Goal: Task Accomplishment & Management: Manage account settings

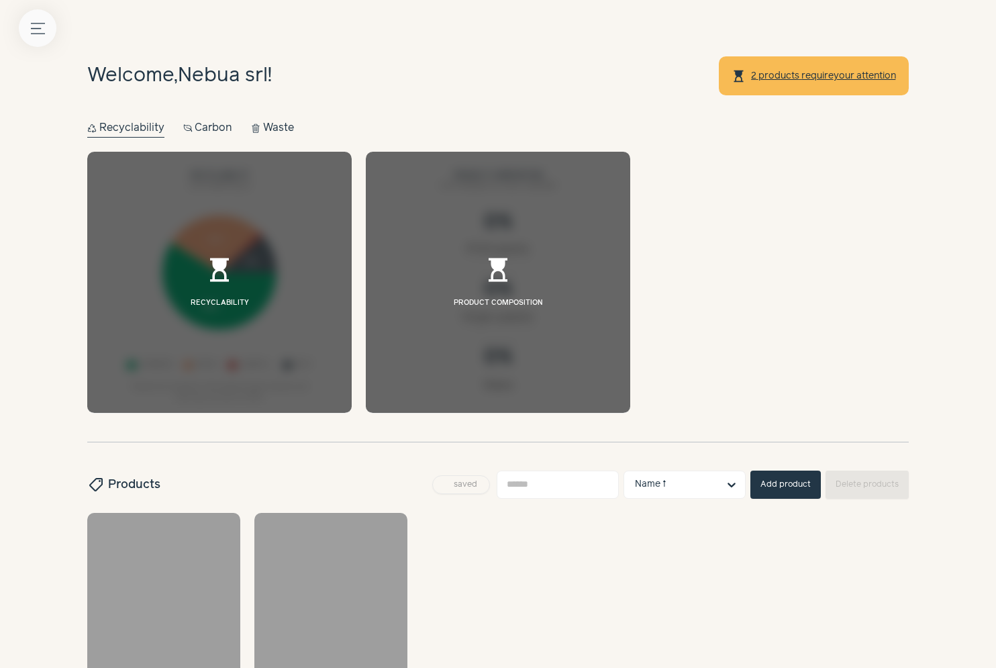
click at [34, 24] on icon "Menu button" at bounding box center [38, 28] width 14 height 14
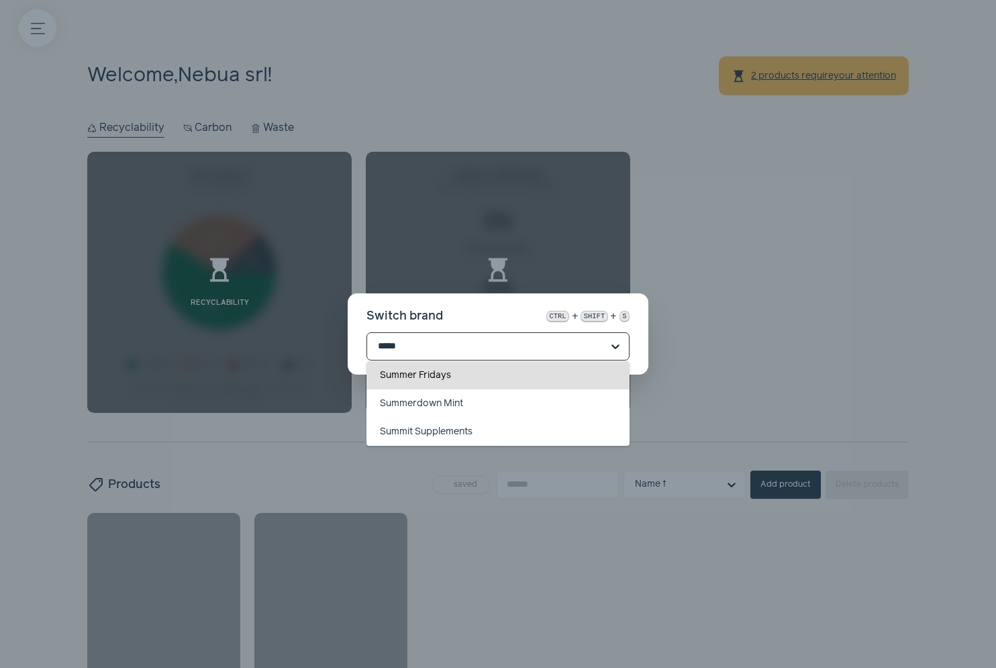
type input "******"
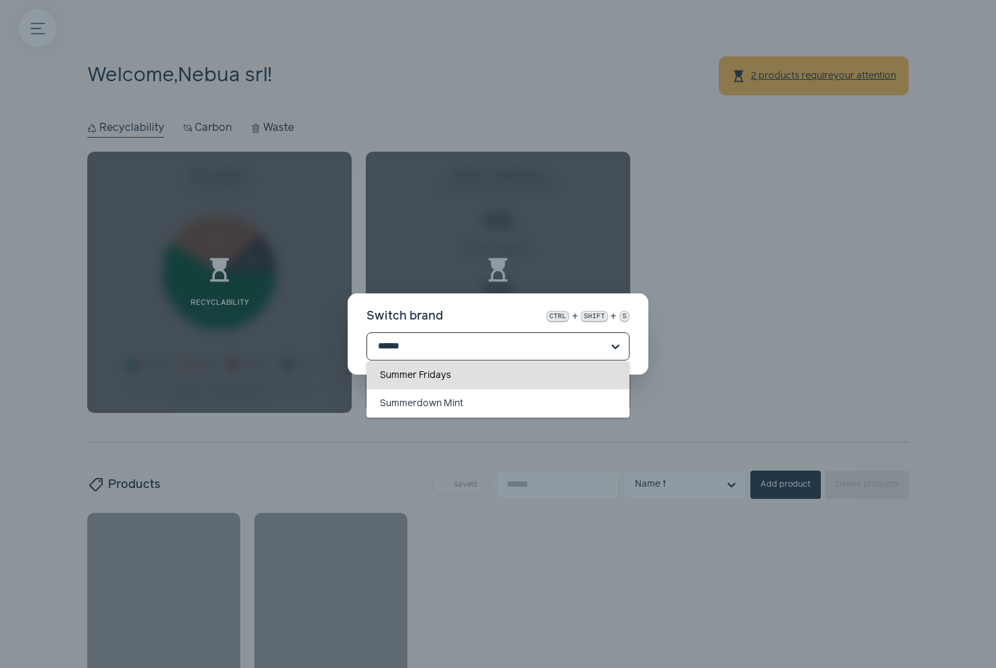
click at [442, 381] on div "Summer Fridays" at bounding box center [497, 375] width 263 height 28
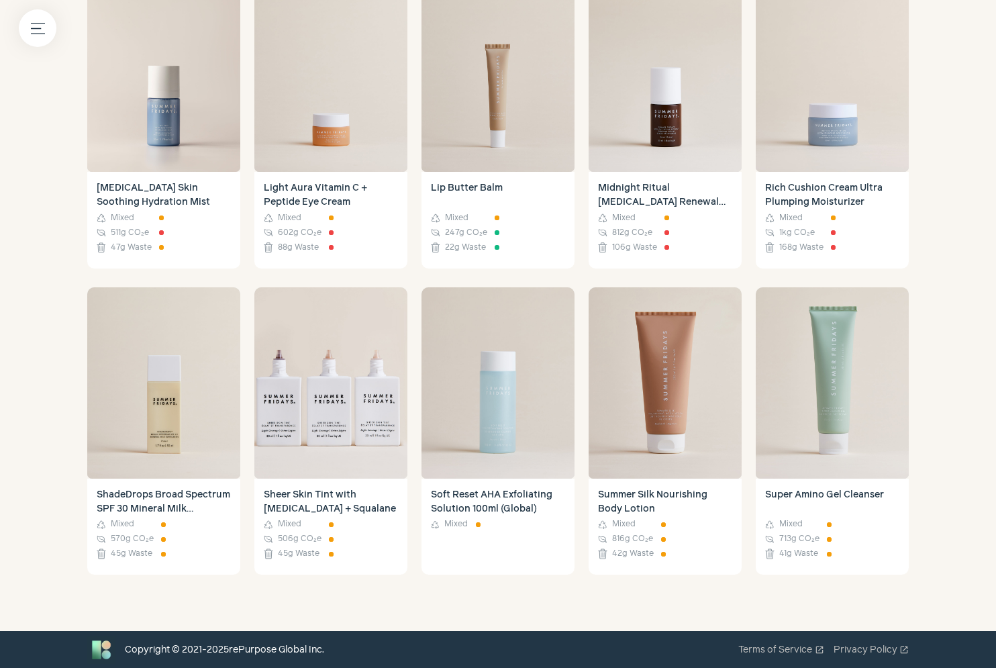
scroll to position [385, 0]
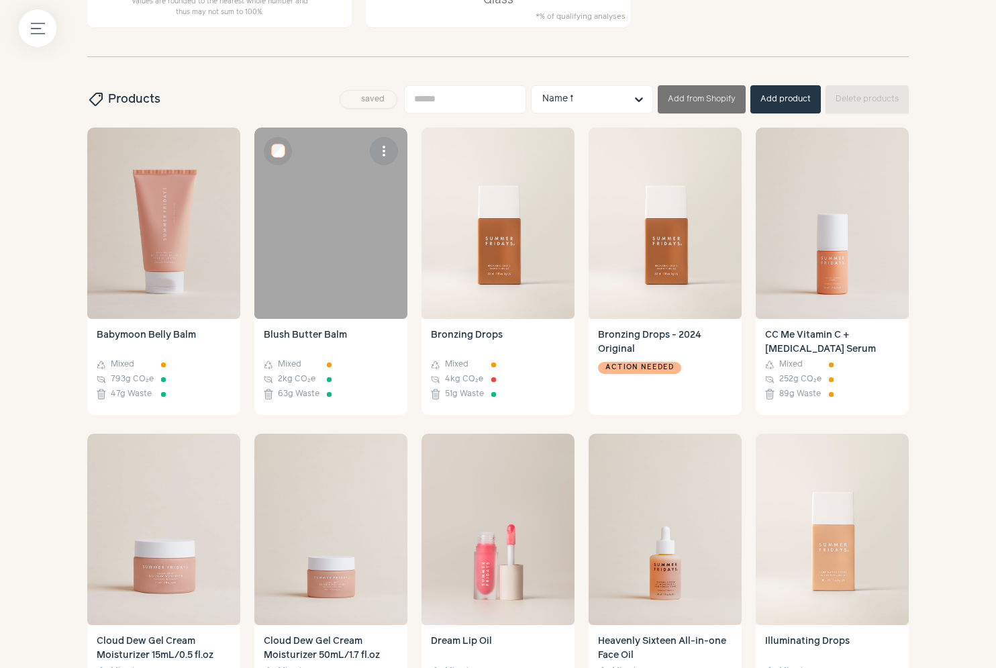
click at [354, 247] on div at bounding box center [330, 223] width 153 height 191
click at [352, 223] on div at bounding box center [330, 223] width 153 height 191
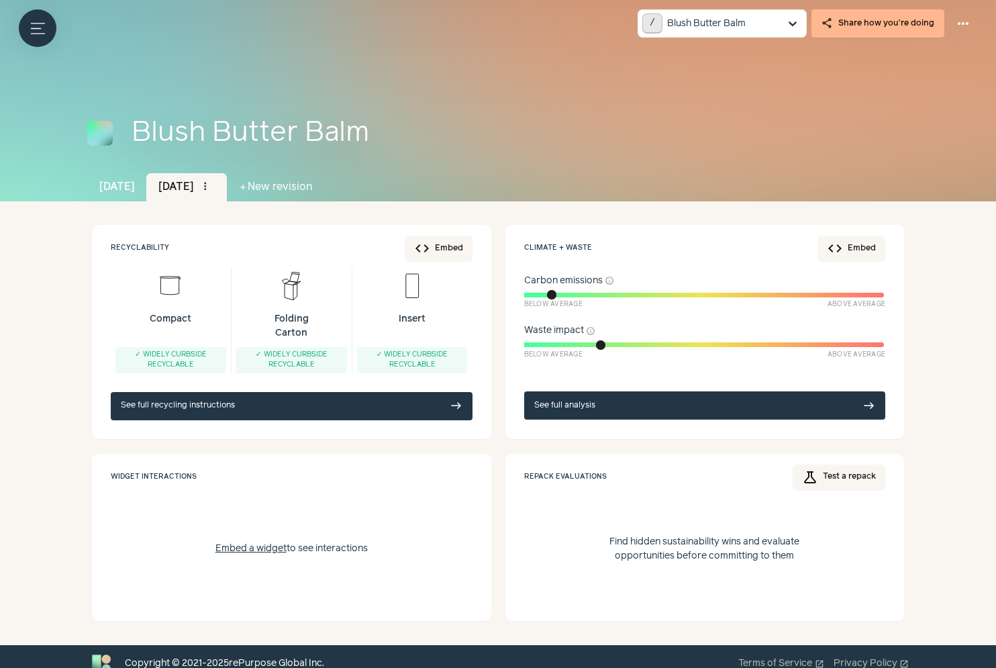
click at [273, 403] on link "See full recycling instructions east" at bounding box center [292, 406] width 362 height 28
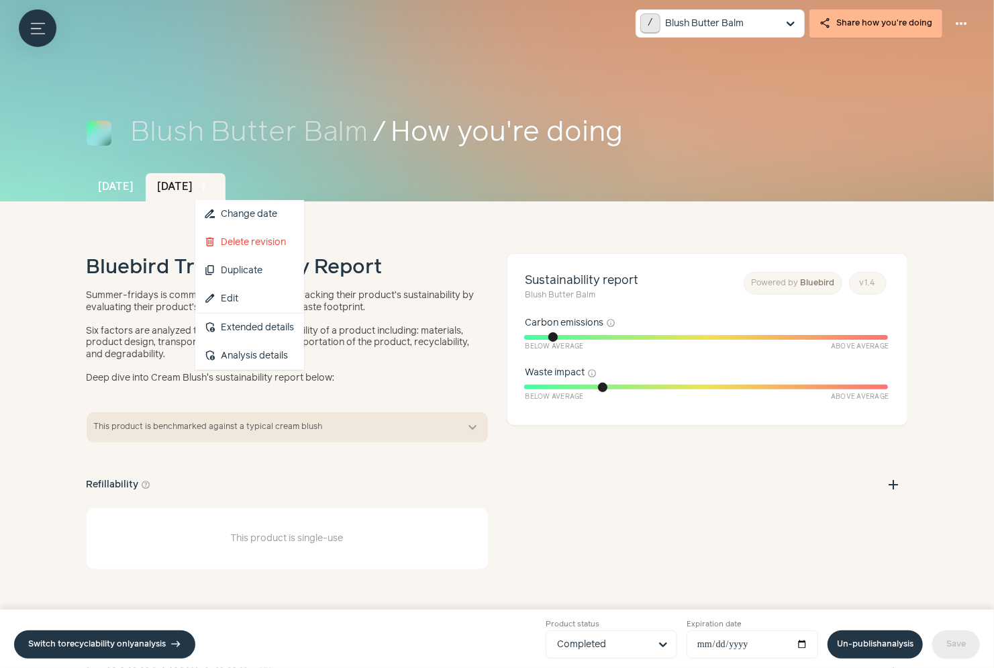
click at [211, 185] on span "more_vert" at bounding box center [205, 187] width 12 height 12
click at [276, 267] on button "content_copy Duplicate" at bounding box center [249, 270] width 109 height 28
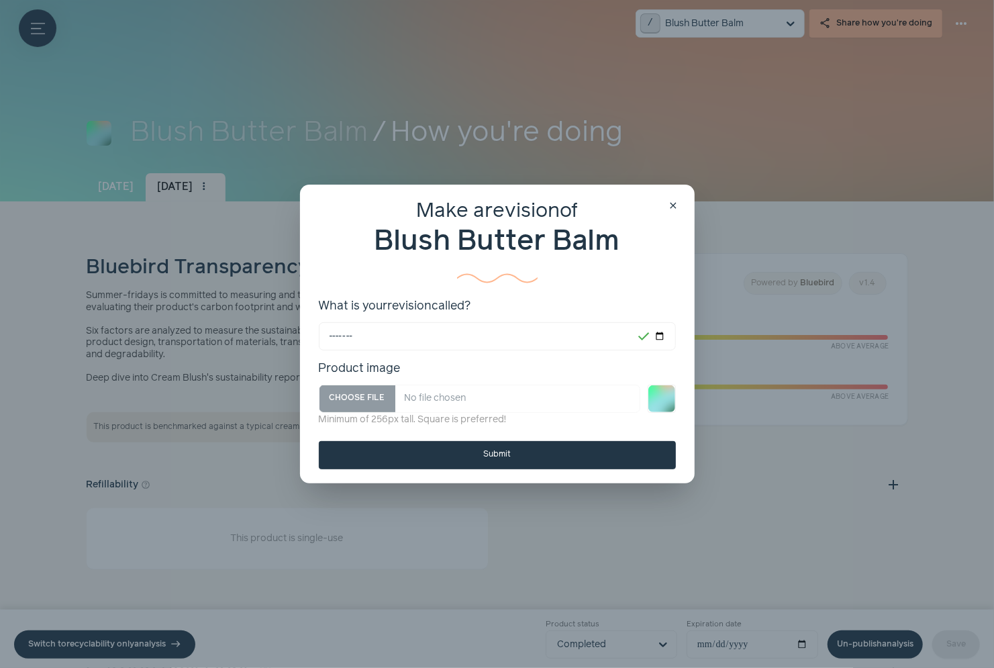
click at [383, 448] on button "Submit" at bounding box center [497, 455] width 357 height 28
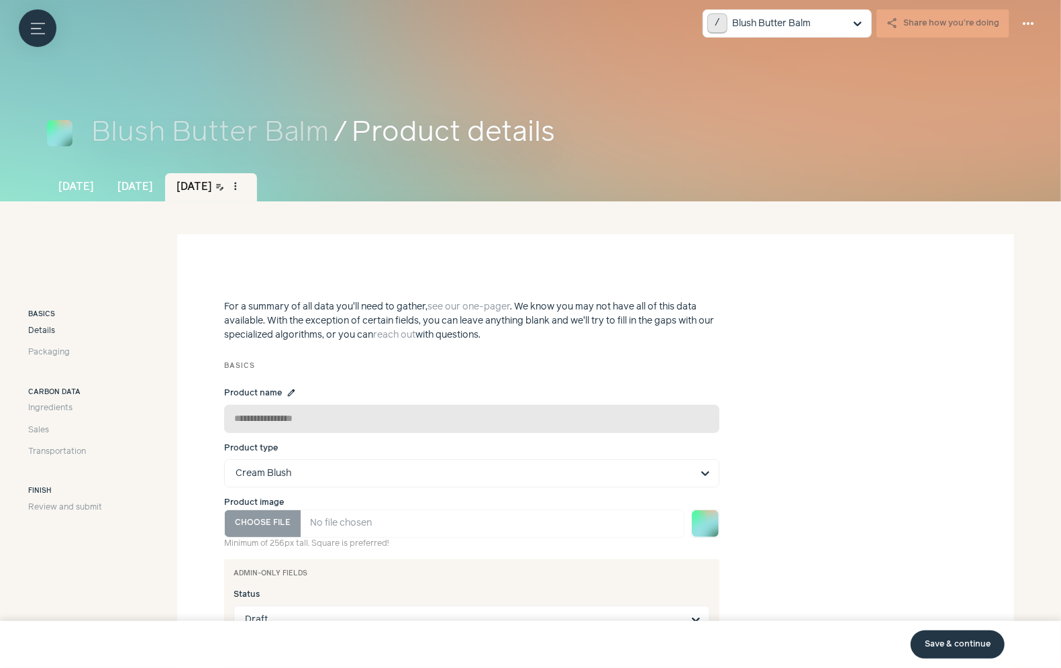
click at [953, 639] on link "Save & continue" at bounding box center [958, 644] width 94 height 28
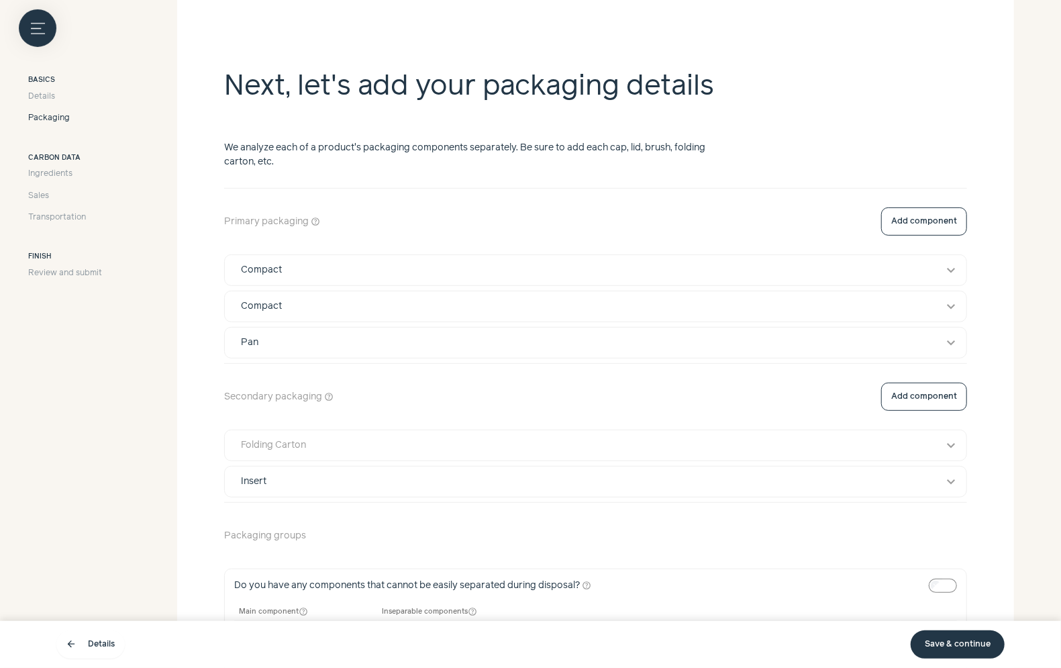
scroll to position [397, 0]
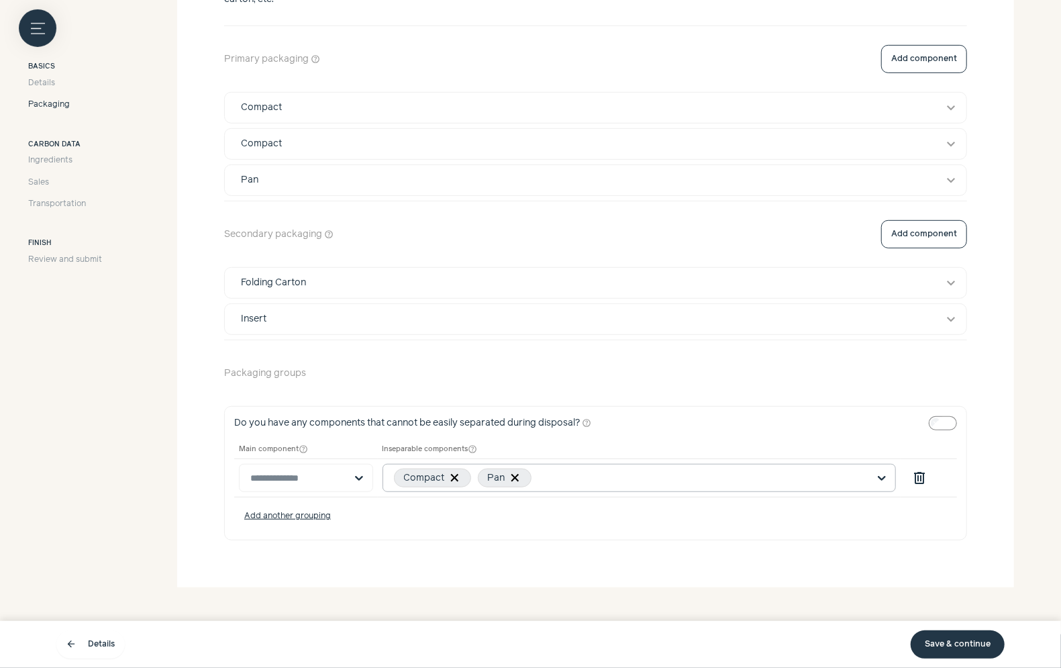
click at [656, 472] on input "text" at bounding box center [703, 478] width 330 height 12
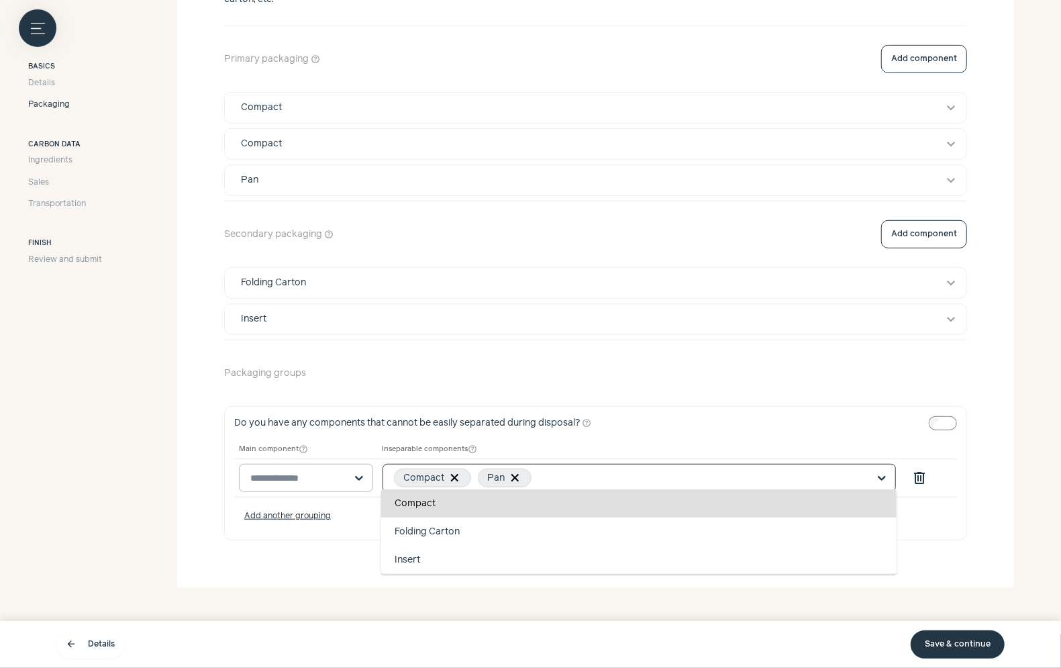
click at [309, 470] on input "text" at bounding box center [297, 477] width 95 height 27
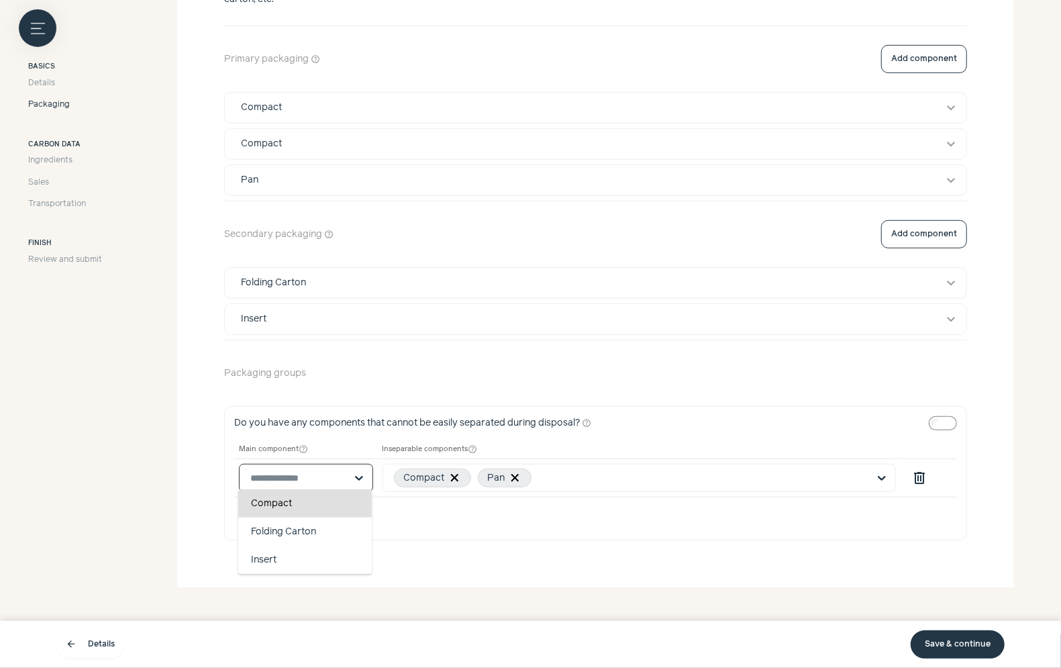
click at [315, 506] on div "Compact" at bounding box center [305, 503] width 134 height 28
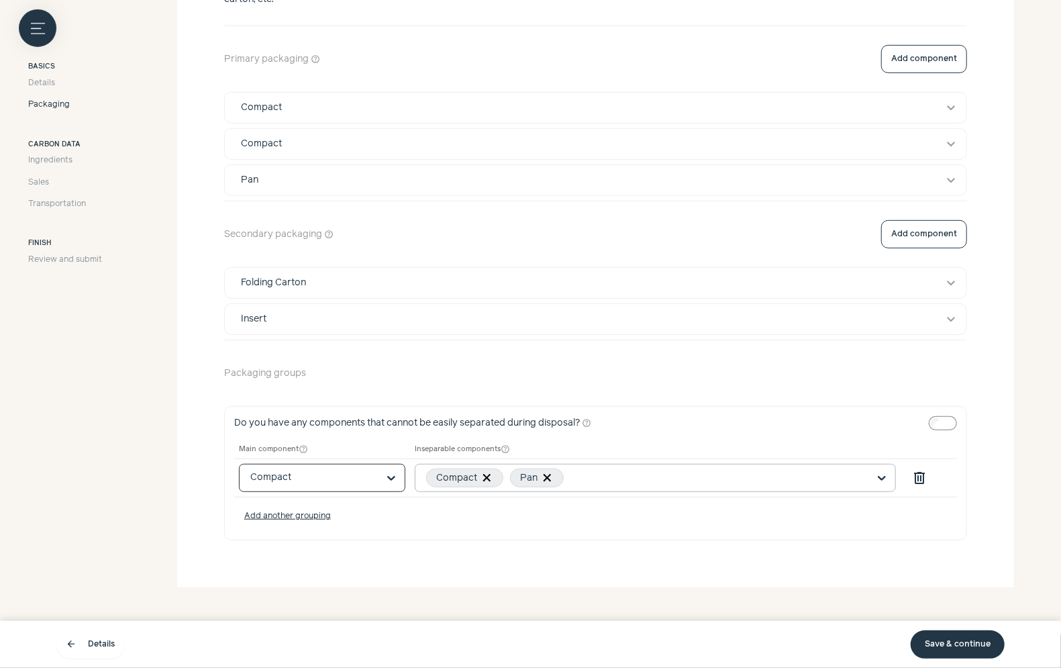
click at [636, 464] on div "Compact Pan" at bounding box center [647, 477] width 442 height 27
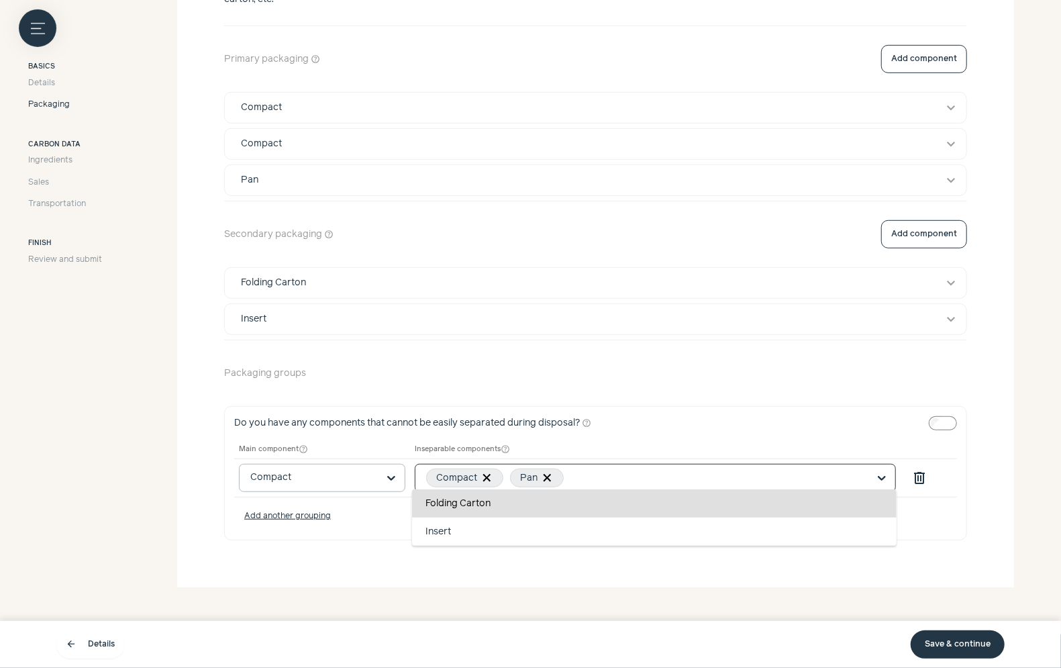
click at [638, 371] on div "Packaging groups" at bounding box center [595, 373] width 743 height 56
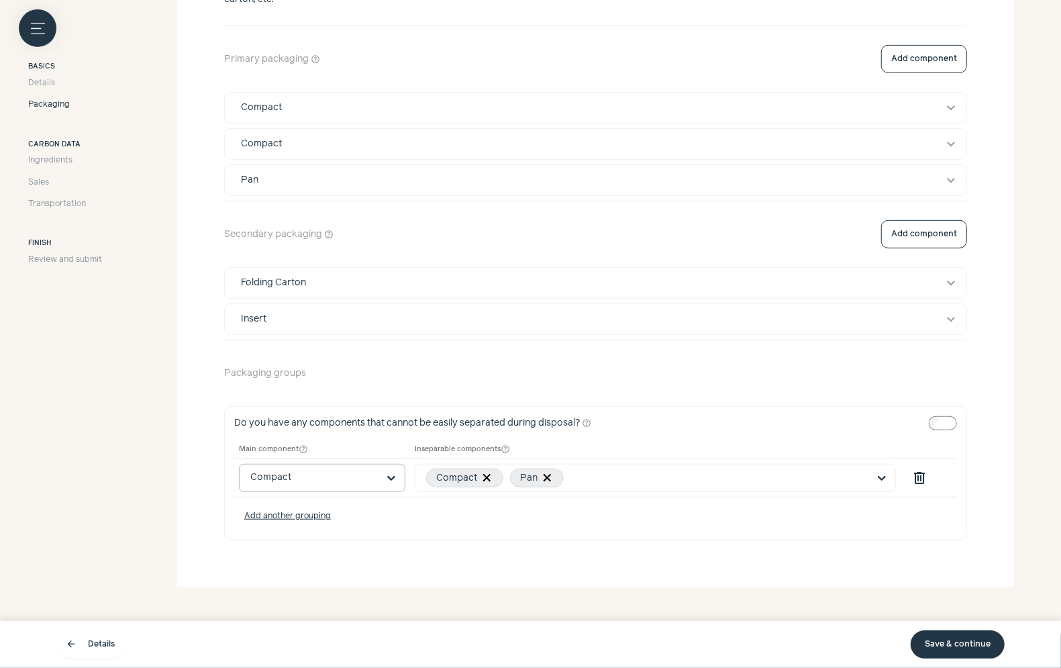
click at [975, 654] on link "Save & continue" at bounding box center [958, 644] width 94 height 28
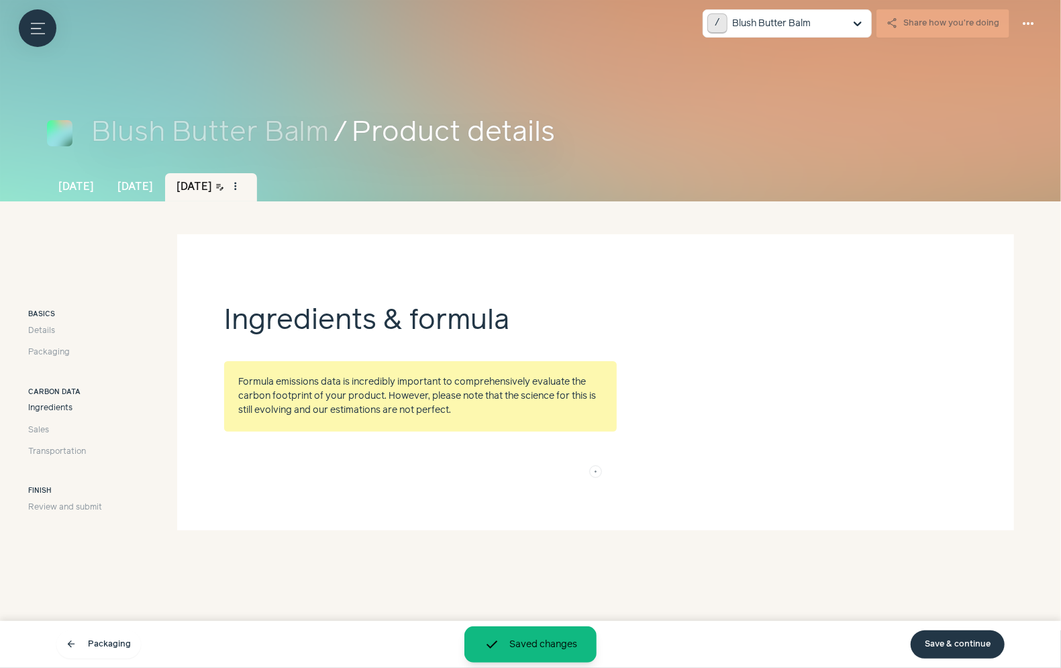
click at [972, 650] on link "Save & continue" at bounding box center [958, 644] width 94 height 28
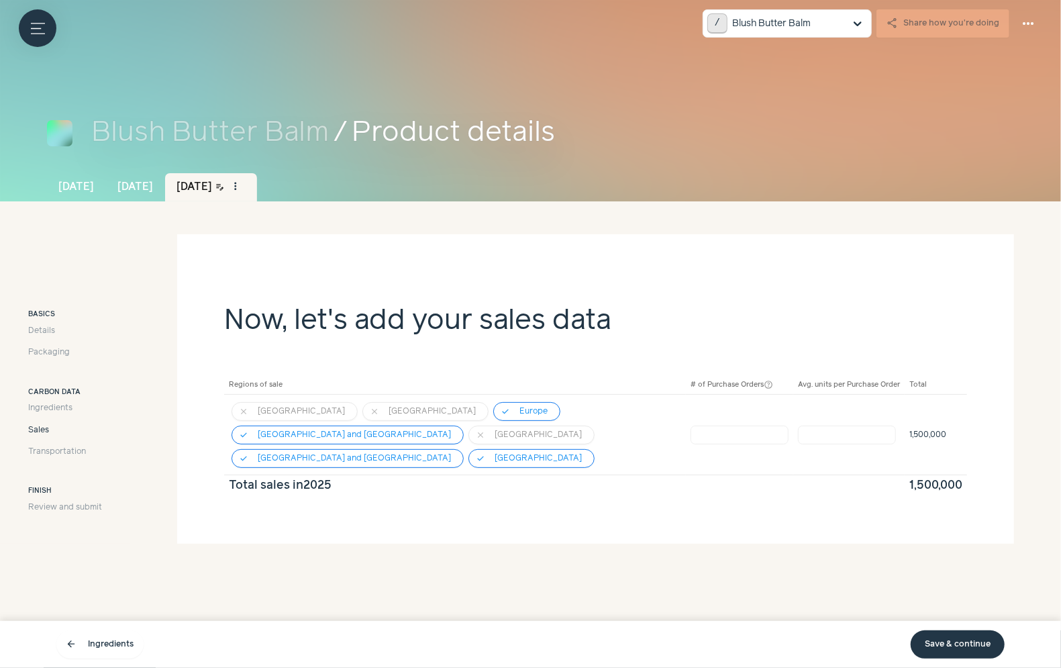
click at [958, 625] on div "arrow_back Ingredients Save & continue" at bounding box center [530, 644] width 948 height 38
click at [954, 643] on link "Save & continue" at bounding box center [958, 644] width 94 height 28
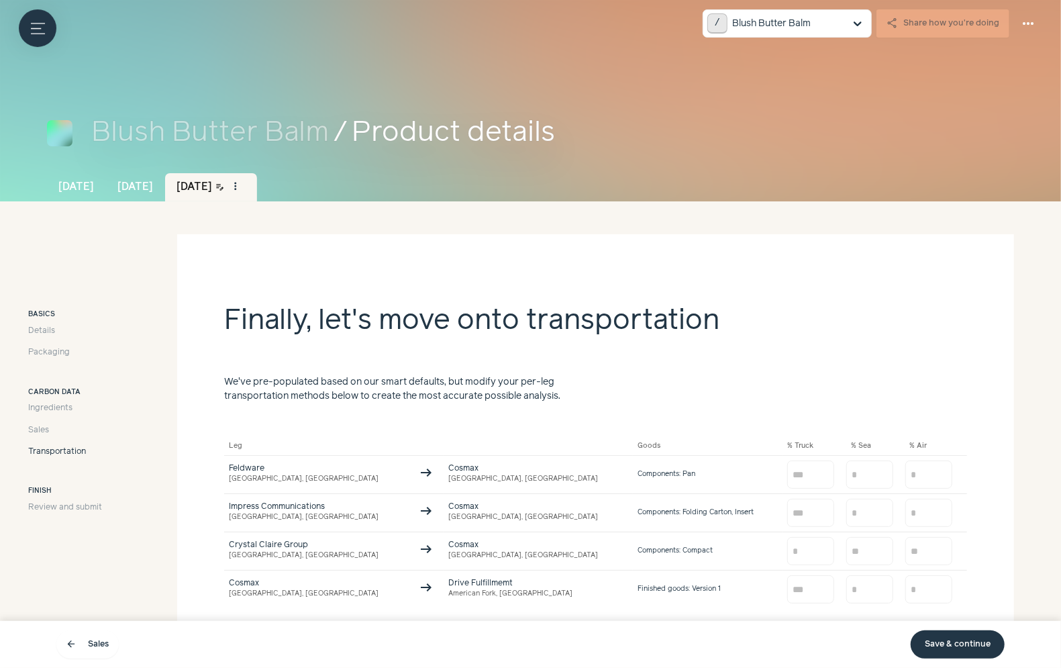
click at [954, 643] on link "Save & continue" at bounding box center [958, 644] width 94 height 28
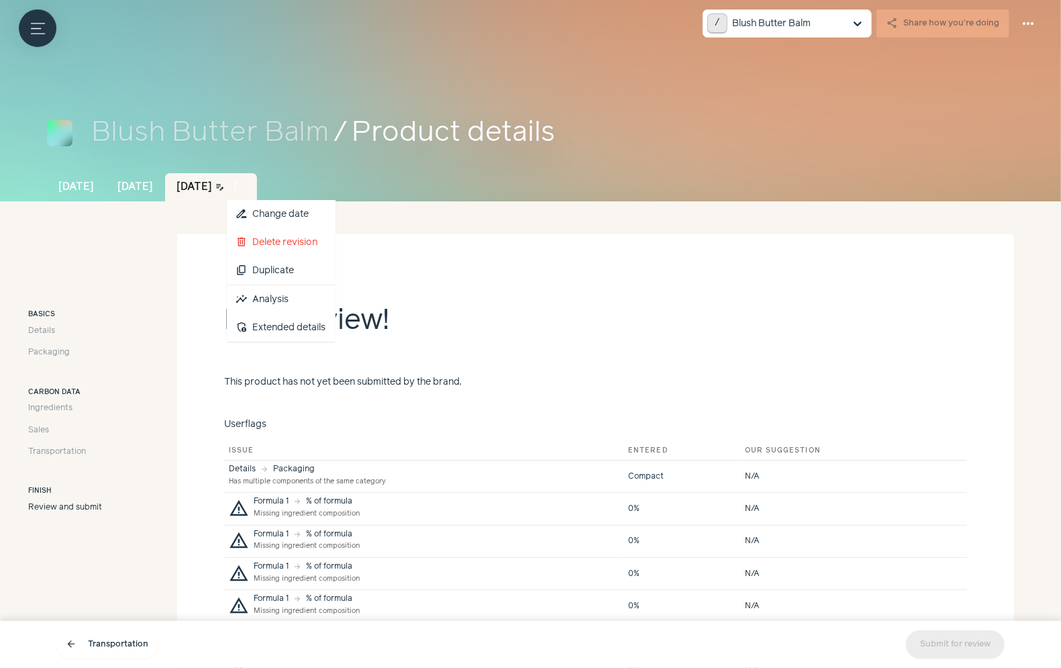
click at [246, 183] on button "more_vert" at bounding box center [236, 186] width 19 height 19
click at [320, 305] on link "insights Analysis" at bounding box center [281, 299] width 109 height 28
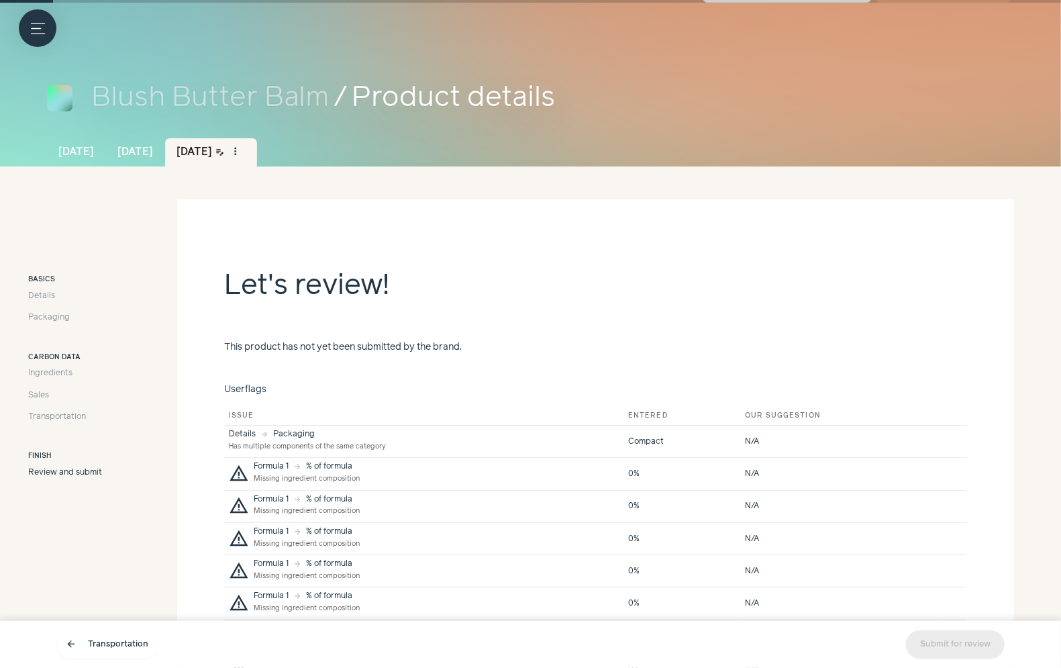
scroll to position [36, 0]
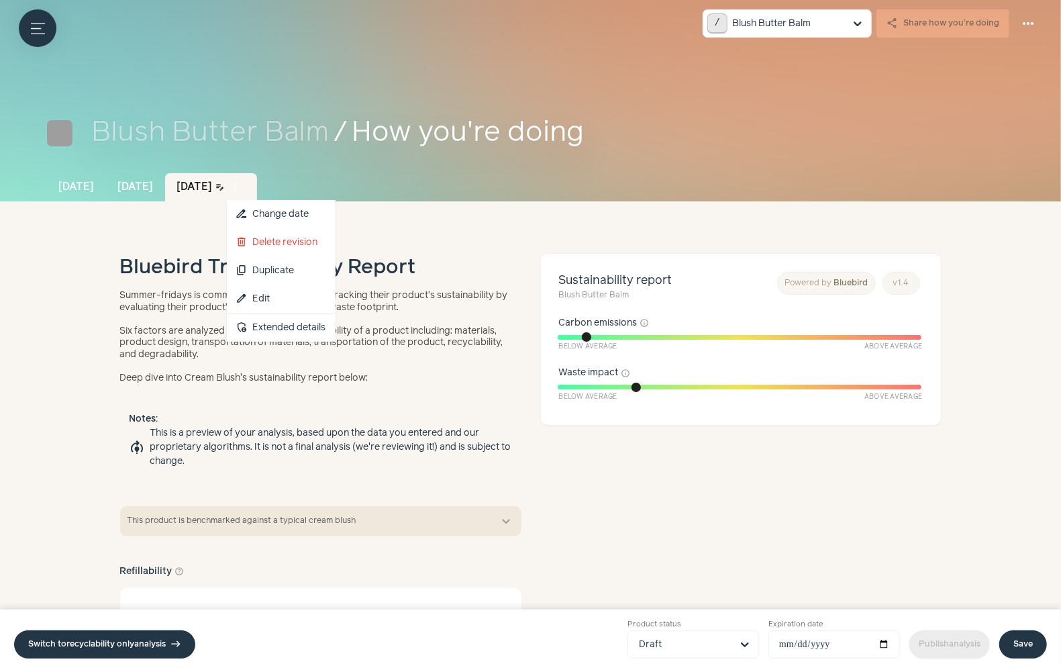
click at [246, 186] on button "more_vert" at bounding box center [236, 186] width 19 height 19
click at [336, 242] on button "delete Delete revision" at bounding box center [281, 242] width 109 height 28
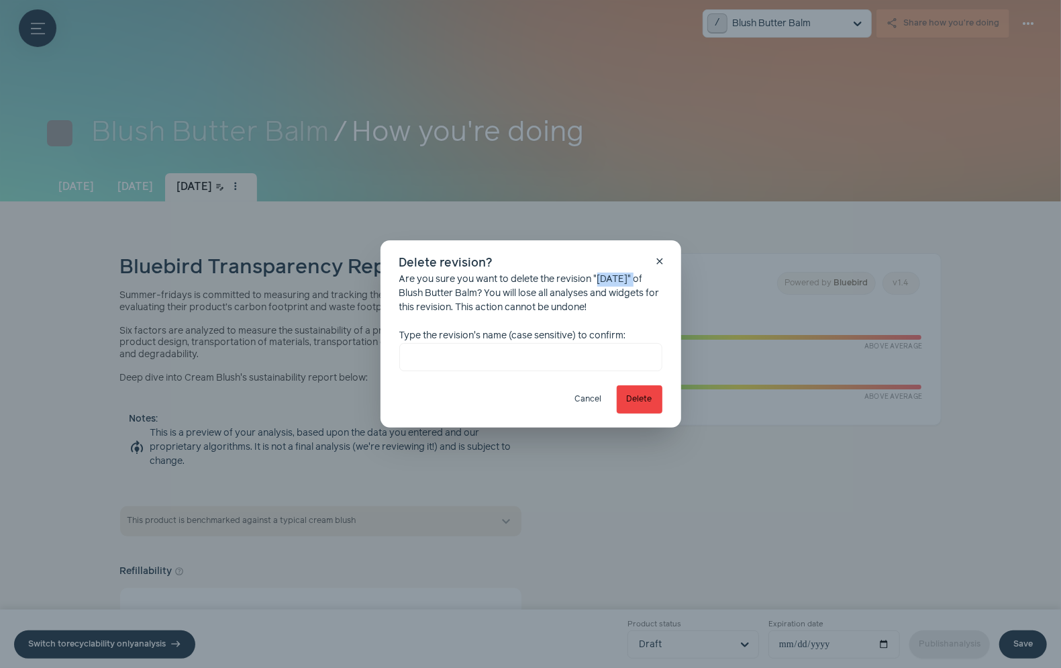
drag, startPoint x: 601, startPoint y: 277, endPoint x: 640, endPoint y: 277, distance: 38.9
click at [640, 277] on div "Are you sure you want to delete the revision "Sep 2025" of Blush Butter Balm? Y…" at bounding box center [530, 321] width 263 height 99
copy div "Sep 2025"
click at [522, 360] on input "text" at bounding box center [530, 357] width 263 height 28
paste input "********"
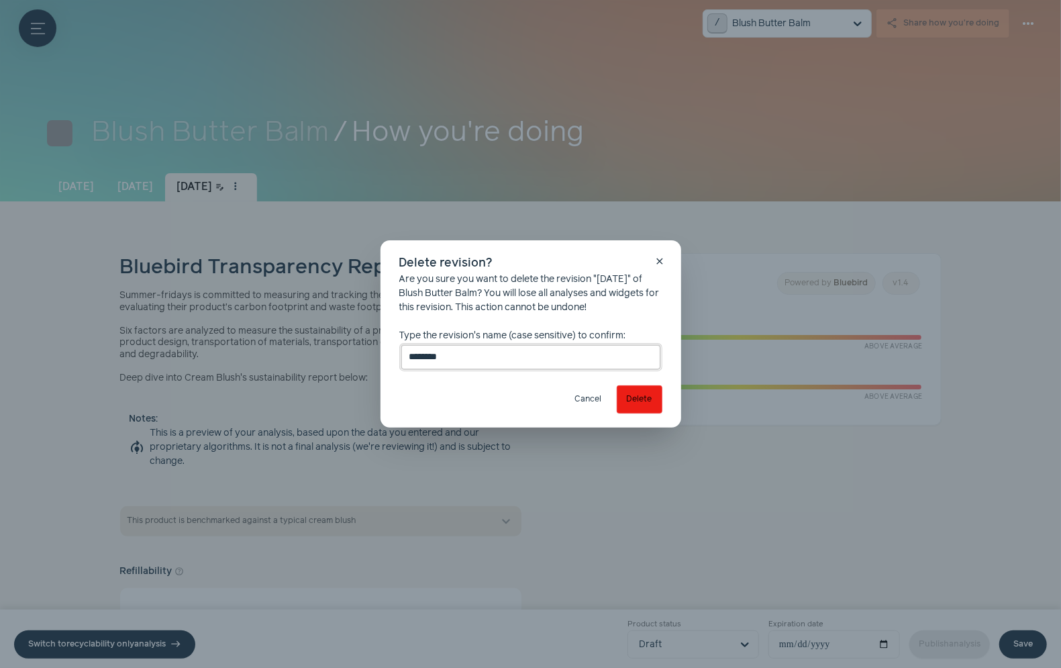
type input "********"
click at [630, 404] on button "Delete" at bounding box center [640, 399] width 46 height 28
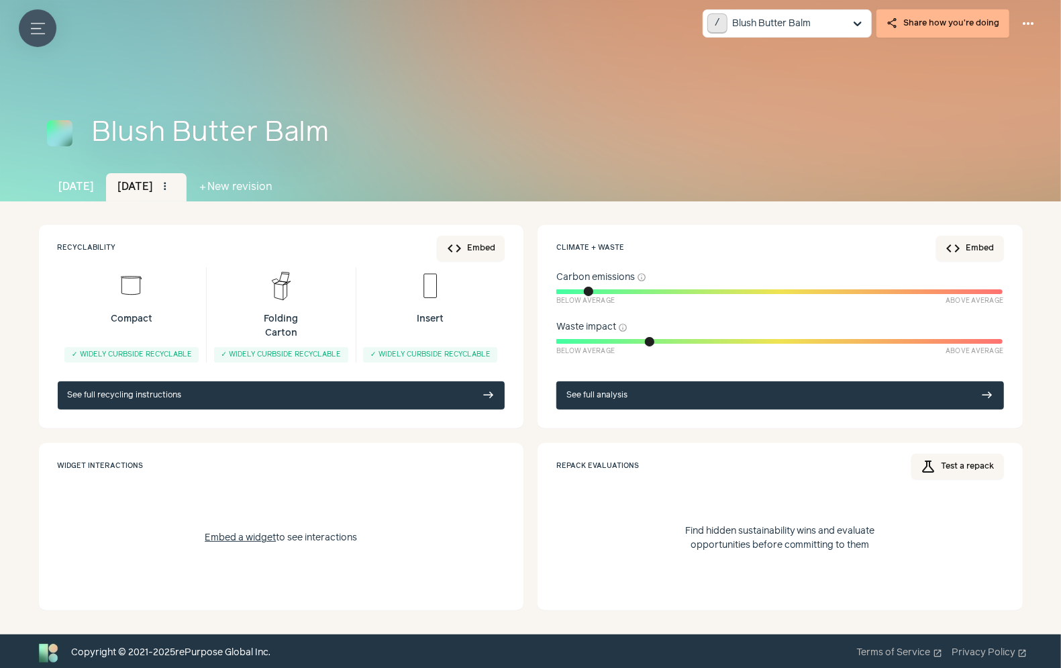
click at [36, 31] on icon "Menu button" at bounding box center [38, 28] width 14 height 14
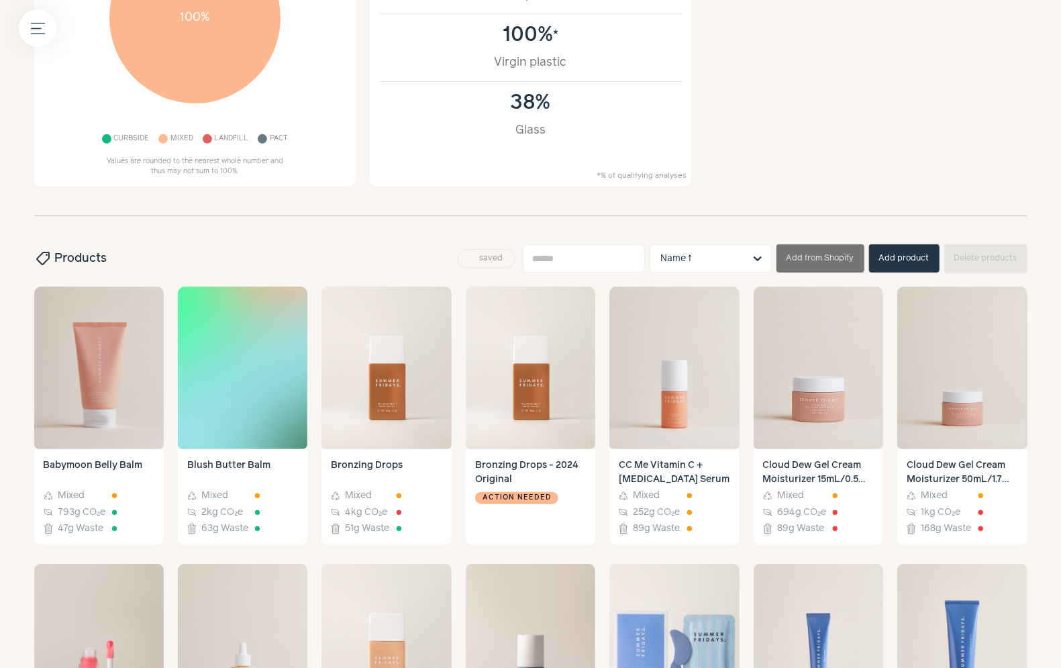
scroll to position [298, 0]
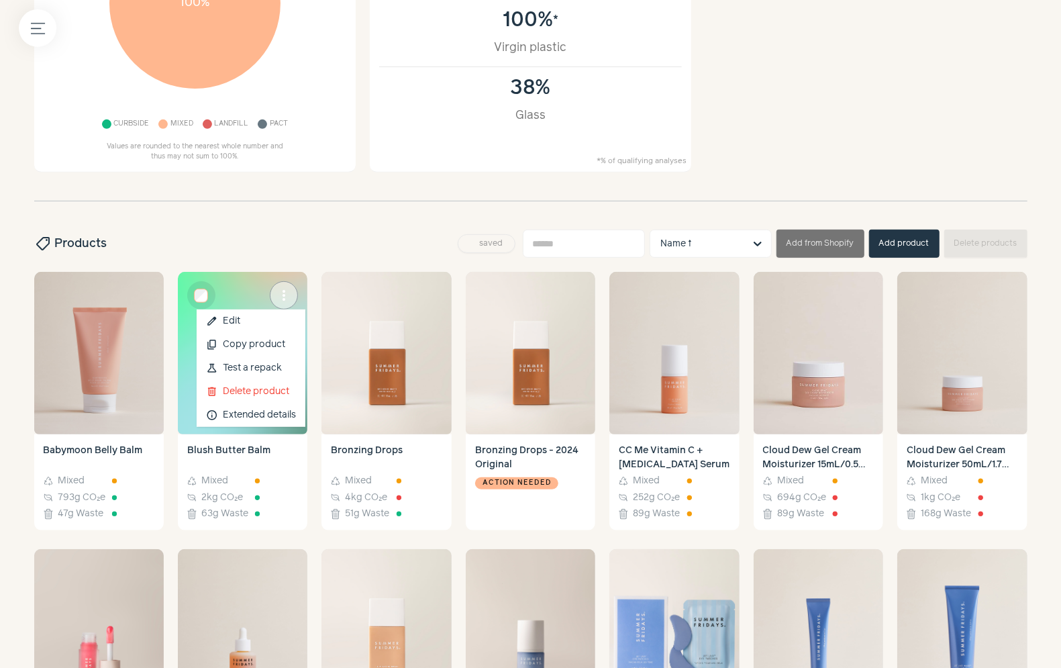
click at [291, 289] on span "more_vert" at bounding box center [284, 295] width 16 height 16
click at [276, 351] on button "content_copy Copy product" at bounding box center [251, 344] width 109 height 23
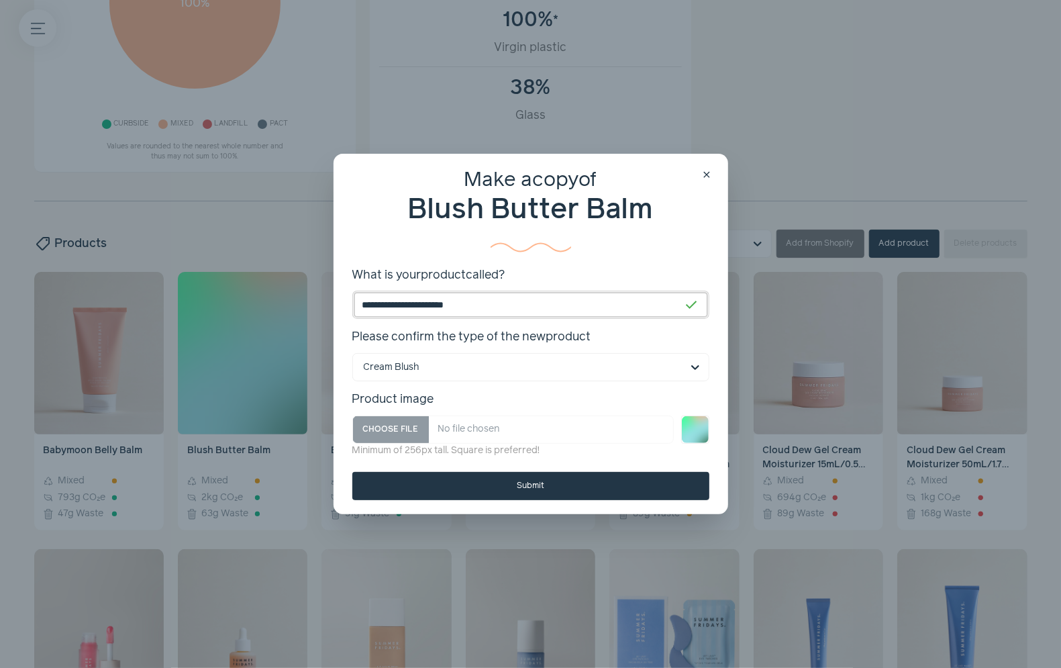
drag, startPoint x: 517, startPoint y: 300, endPoint x: 443, endPoint y: 305, distance: 74.7
click at [443, 305] on input "**********" at bounding box center [530, 305] width 357 height 28
click at [707, 176] on span "close" at bounding box center [706, 175] width 11 height 11
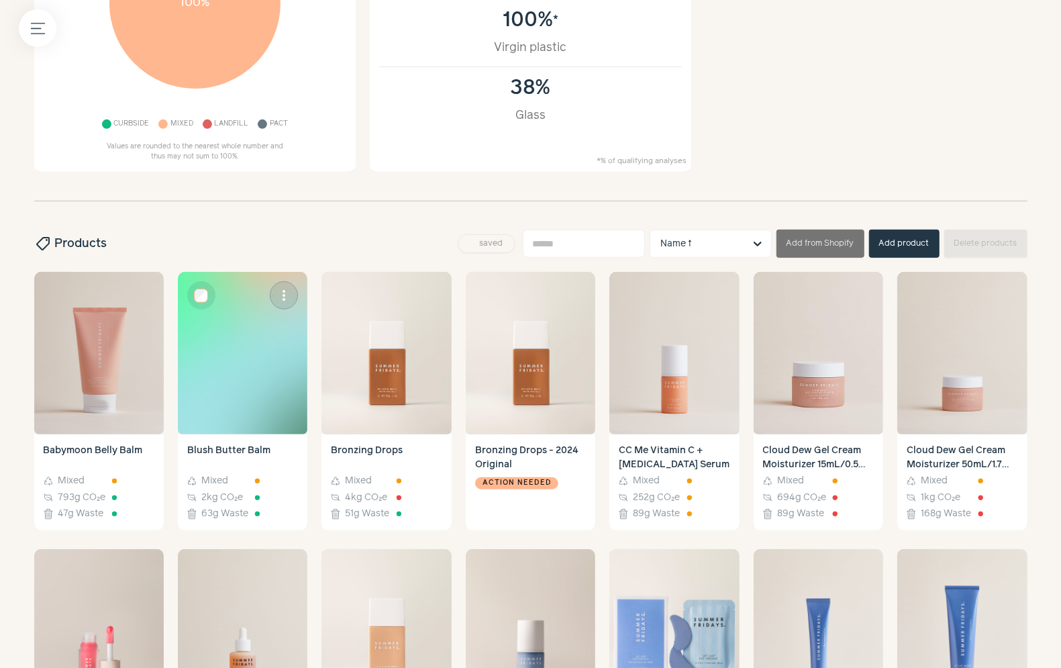
click at [237, 370] on img at bounding box center [243, 353] width 130 height 162
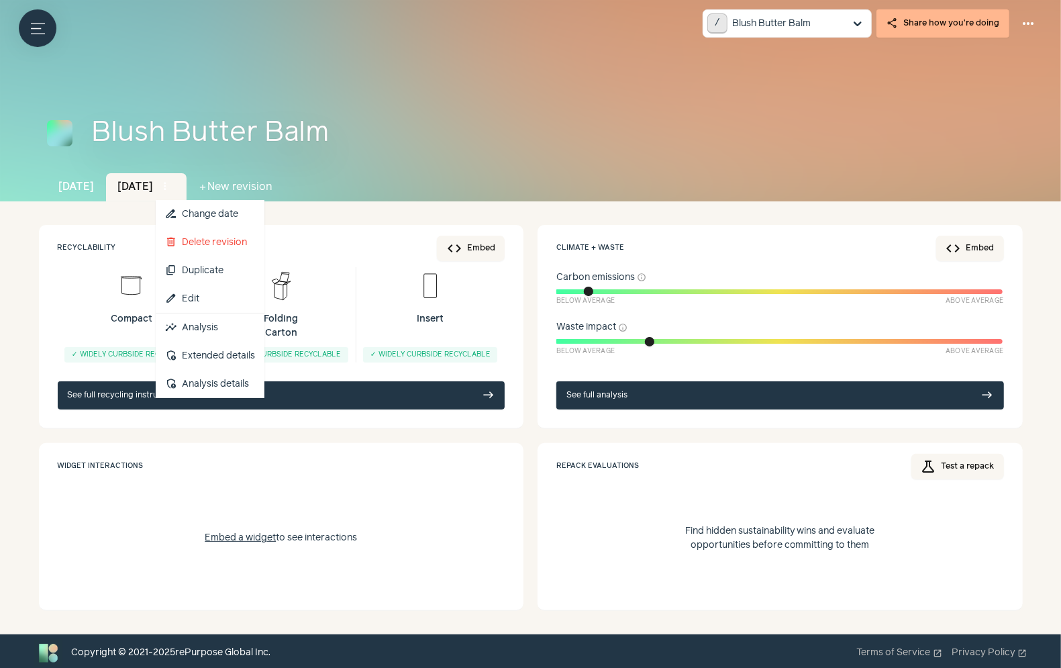
click at [174, 187] on button "more_vert" at bounding box center [165, 186] width 19 height 19
click at [264, 274] on button "content_copy Duplicate" at bounding box center [210, 270] width 109 height 28
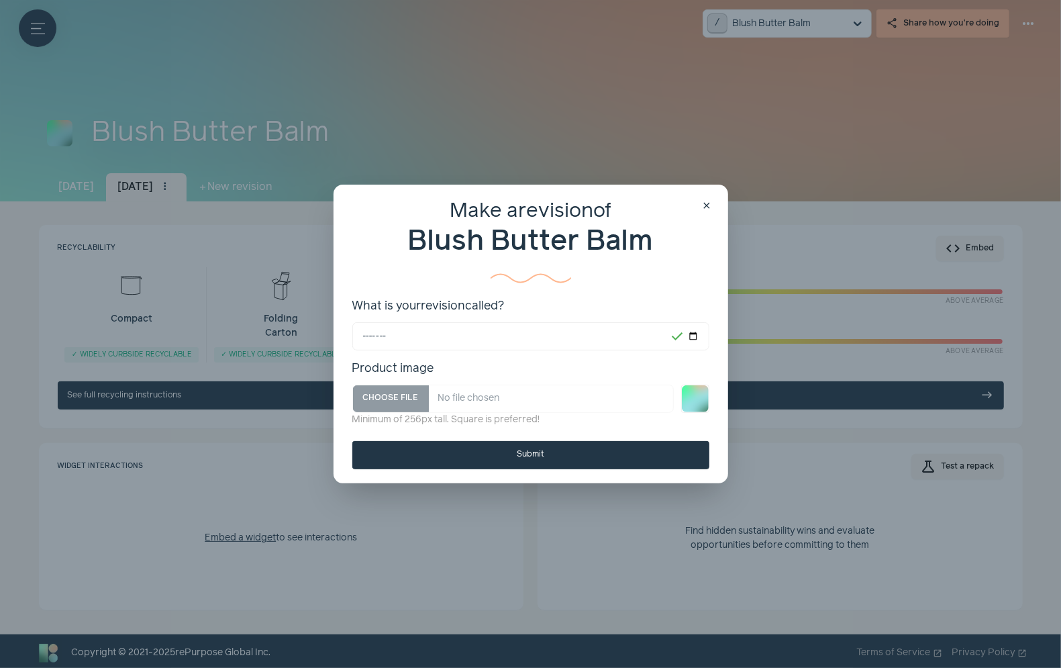
click at [440, 450] on button "Submit" at bounding box center [530, 455] width 357 height 28
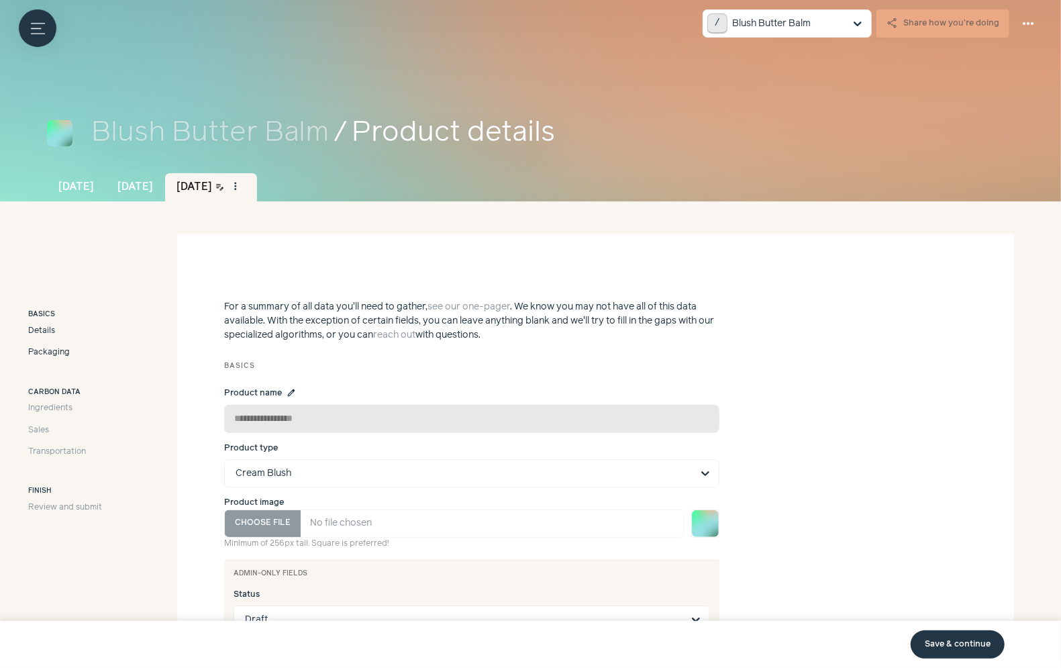
click at [60, 353] on span "Packaging" at bounding box center [49, 352] width 42 height 12
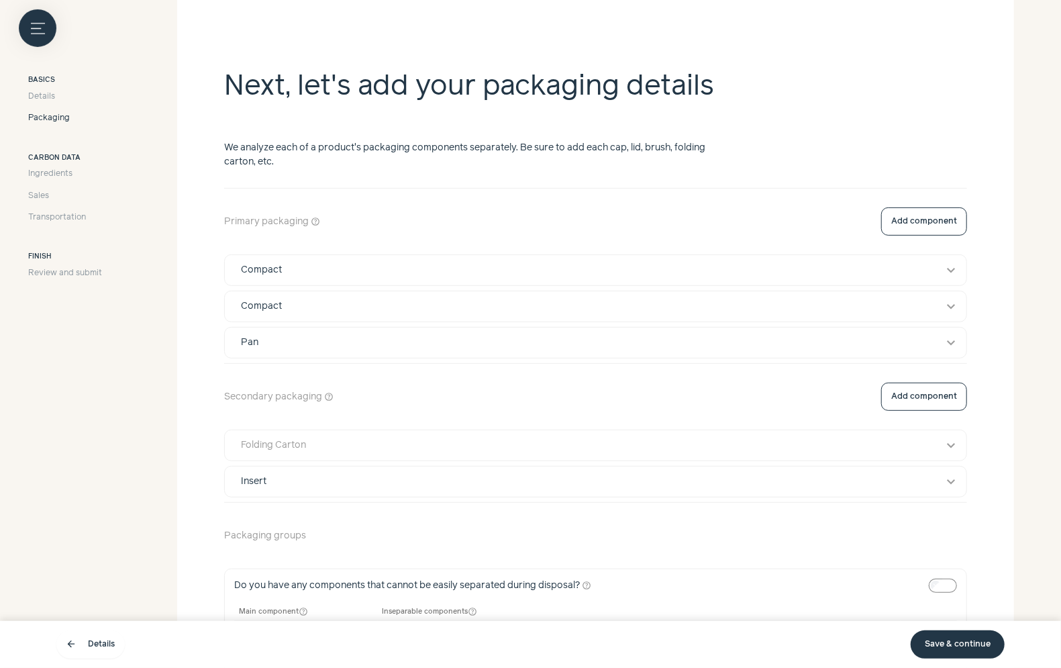
scroll to position [397, 0]
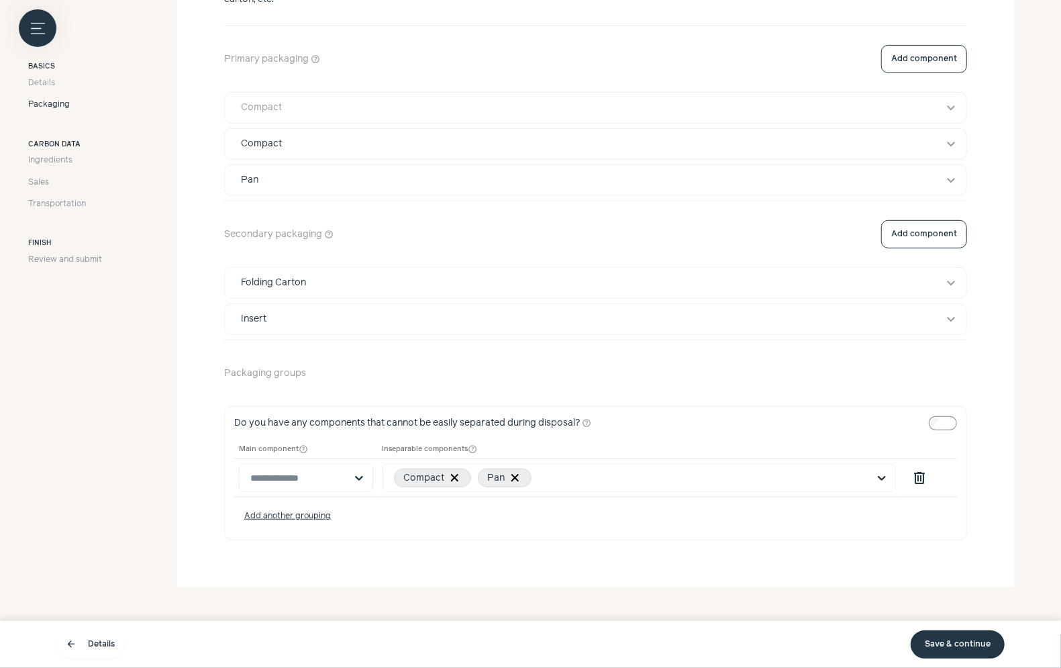
click at [374, 119] on button "Compact expand_more" at bounding box center [596, 108] width 742 height 30
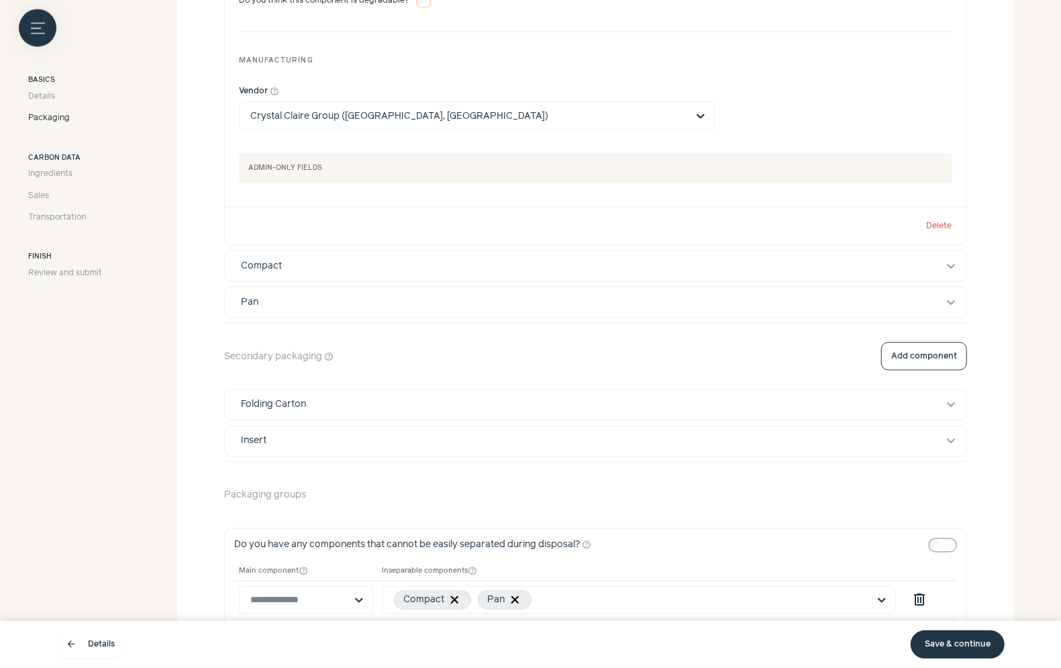
scroll to position [1317, 0]
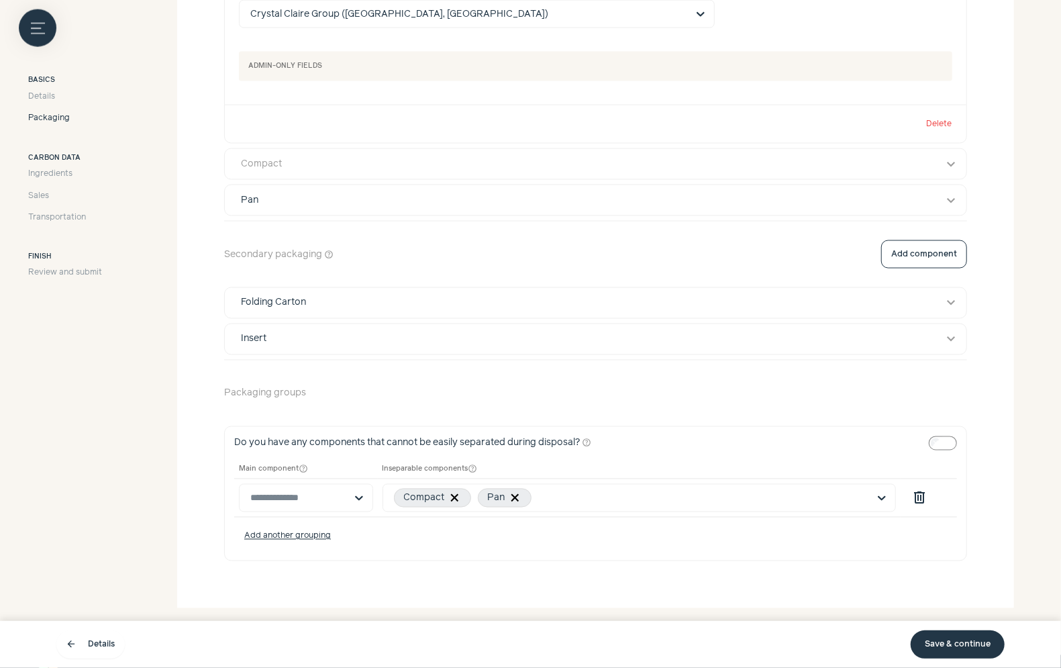
click at [389, 170] on button "Compact expand_more" at bounding box center [596, 164] width 742 height 30
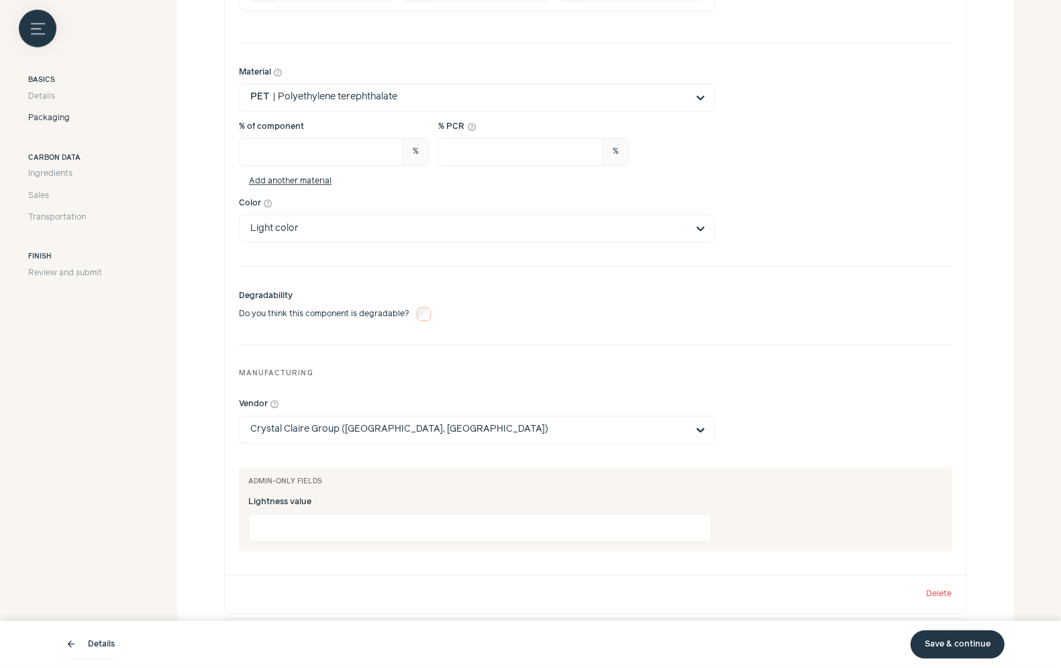
scroll to position [2327, 0]
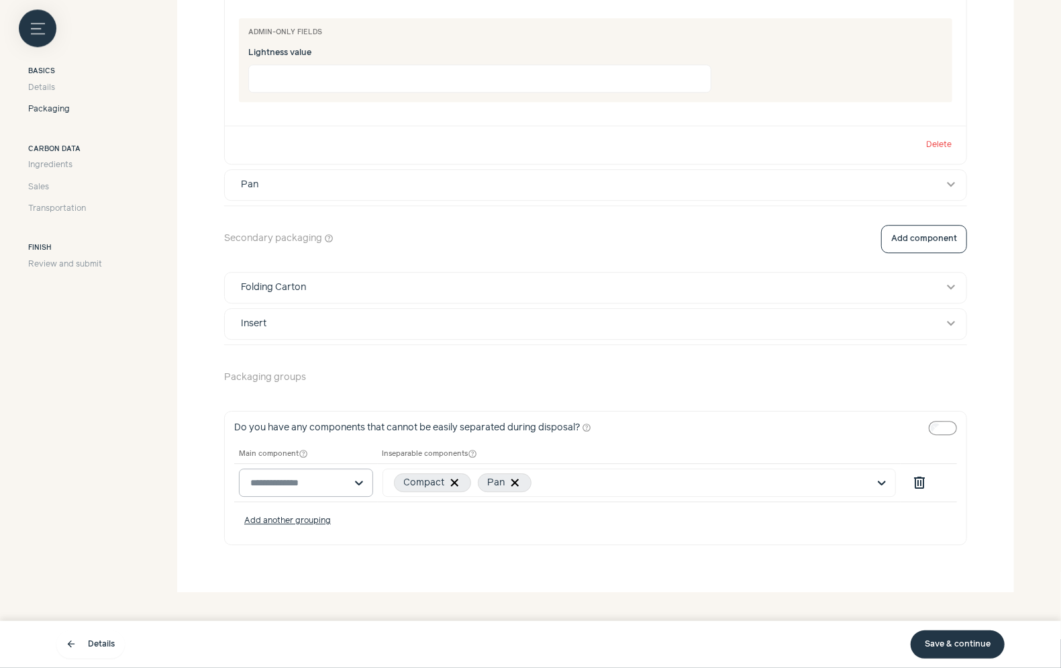
click at [288, 470] on input "text" at bounding box center [297, 482] width 95 height 27
click at [320, 496] on div "Compact" at bounding box center [305, 503] width 134 height 28
click at [944, 644] on link "Save & continue" at bounding box center [958, 644] width 94 height 28
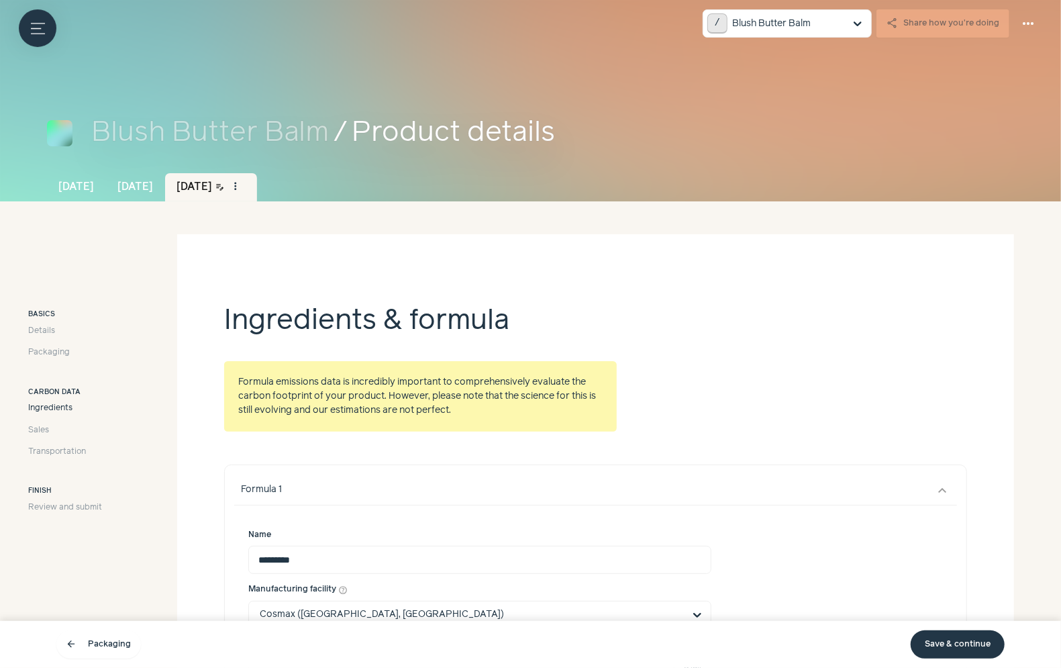
click at [950, 642] on link "Save & continue" at bounding box center [958, 644] width 94 height 28
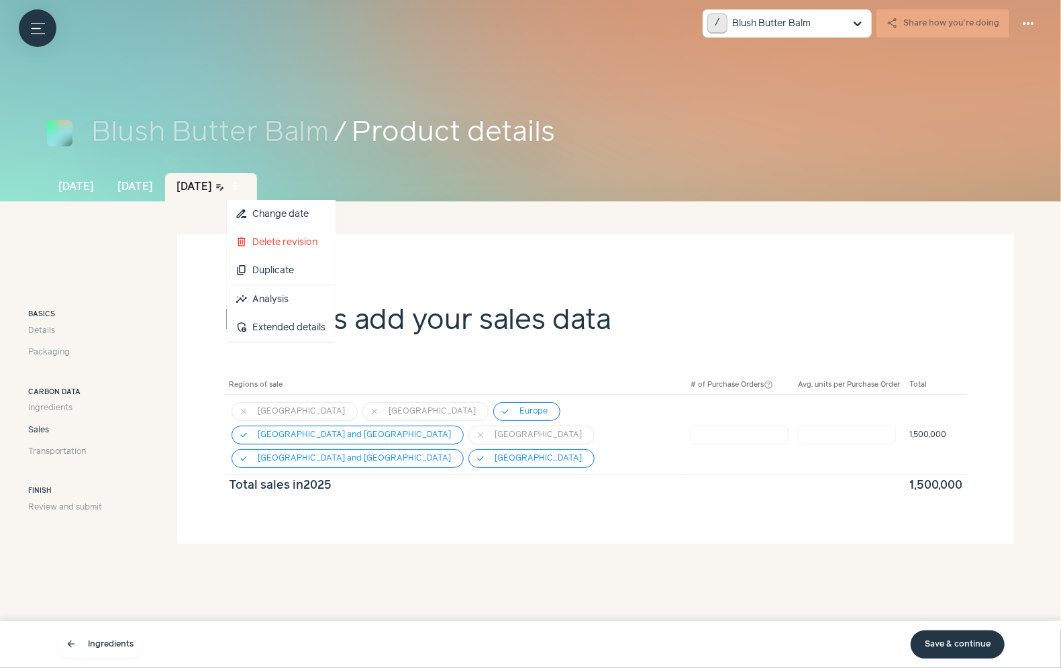
click at [242, 189] on span "more_vert" at bounding box center [236, 187] width 12 height 12
click at [699, 263] on section "Now, let's add your sales data Regions of sale # of Purchase Orders help_outlin…" at bounding box center [595, 388] width 837 height 309
click at [940, 634] on link "Save & continue" at bounding box center [958, 644] width 94 height 28
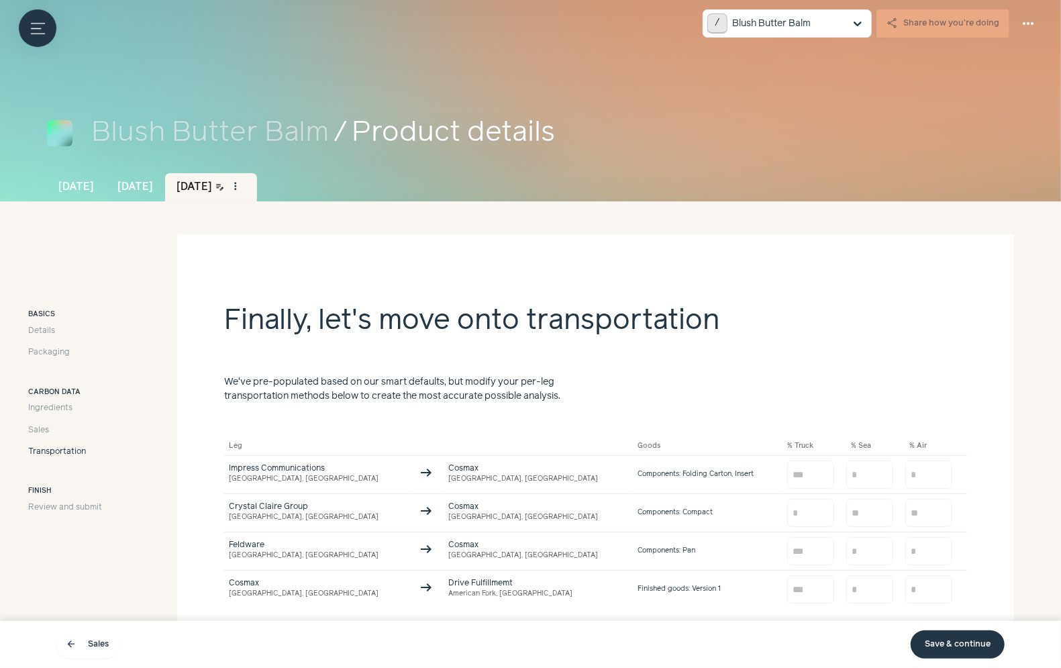
click at [959, 642] on link "Save & continue" at bounding box center [958, 644] width 94 height 28
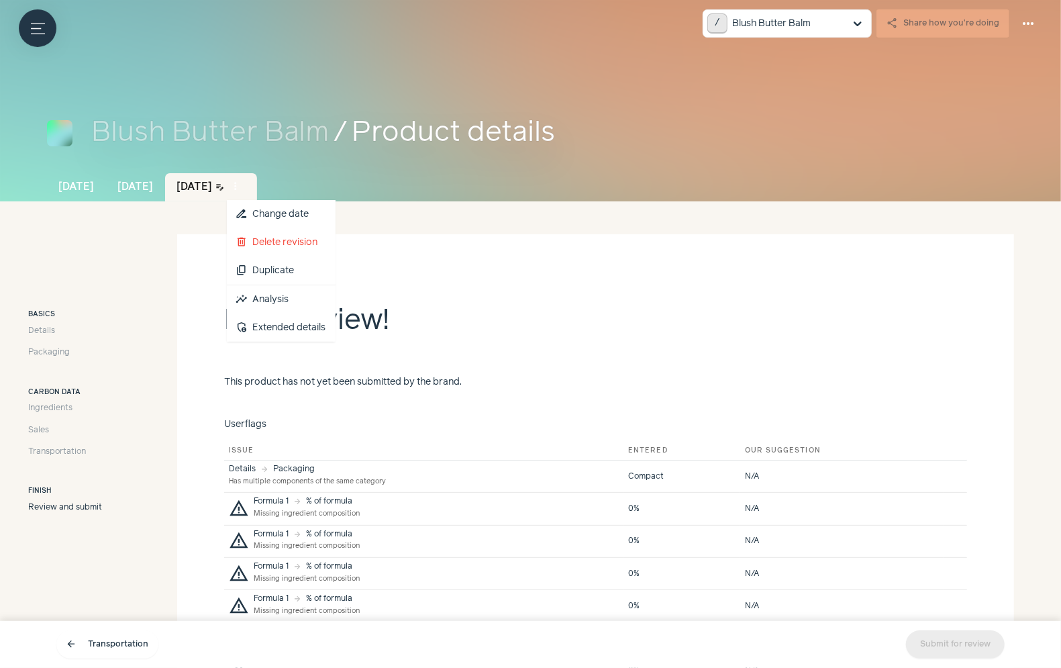
click at [242, 185] on span "more_vert" at bounding box center [236, 187] width 12 height 12
click at [320, 291] on link "insights Analysis" at bounding box center [281, 299] width 109 height 28
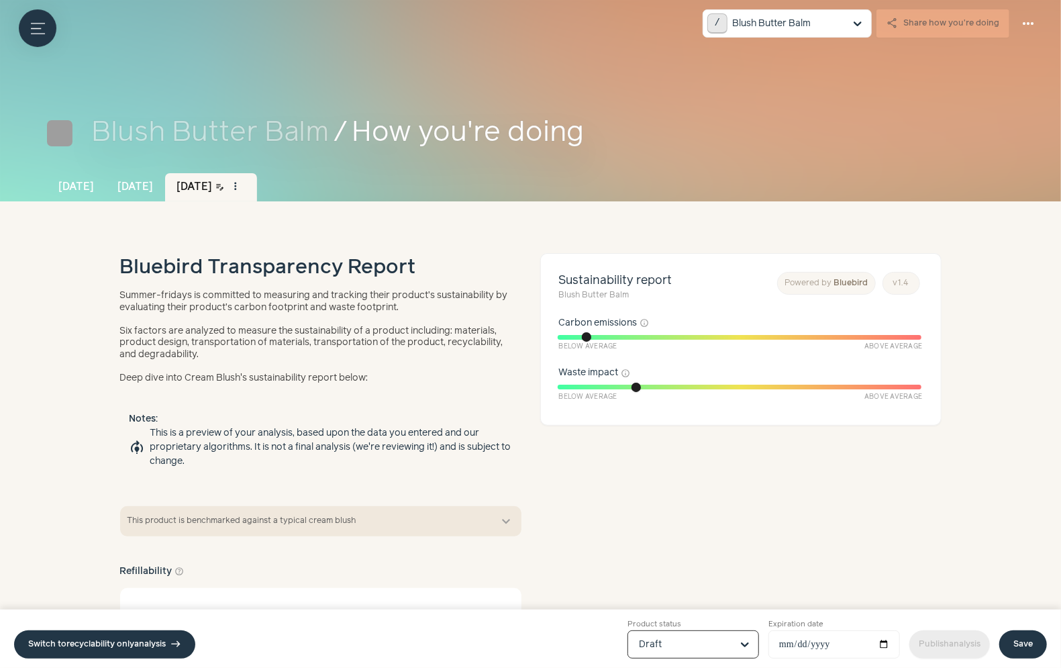
click at [665, 642] on input "Product status Option Draft, selected. Select is focused, type to refine list, …" at bounding box center [685, 644] width 93 height 27
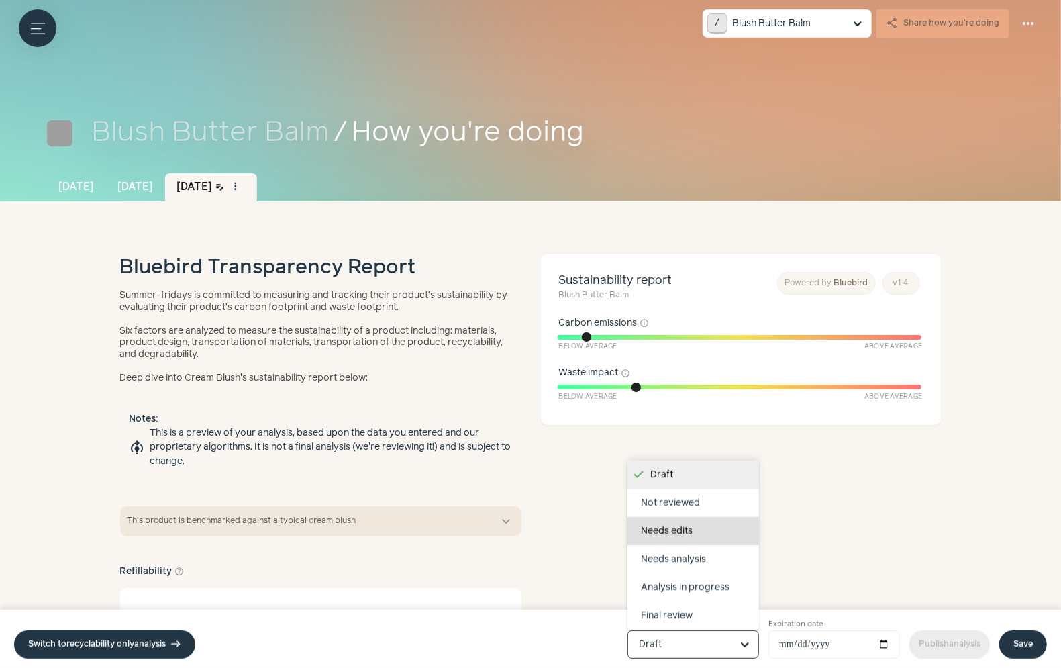
scroll to position [85, 0]
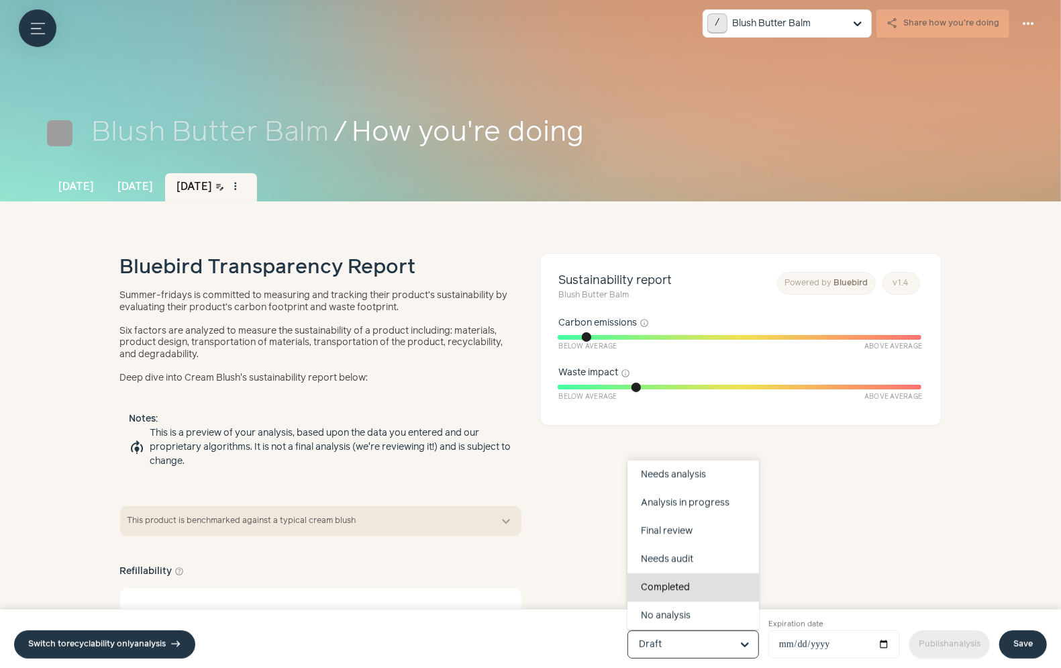
click at [691, 587] on div "Completed" at bounding box center [693, 587] width 132 height 28
click at [691, 631] on input "Product status Draft Not reviewed Needs edits Needs analysis Analysis in progre…" at bounding box center [685, 644] width 93 height 27
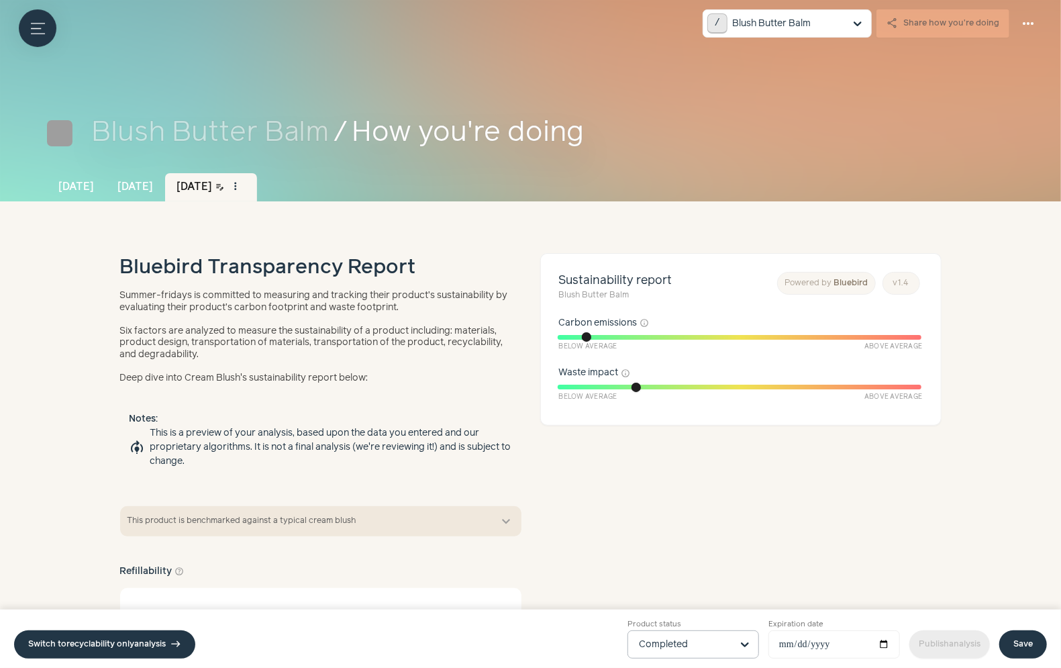
click at [1044, 652] on div "Switch to recyclability only analysis east Product status Completed Expiration …" at bounding box center [530, 638] width 1061 height 58
click at [1029, 652] on link "Save" at bounding box center [1023, 644] width 48 height 28
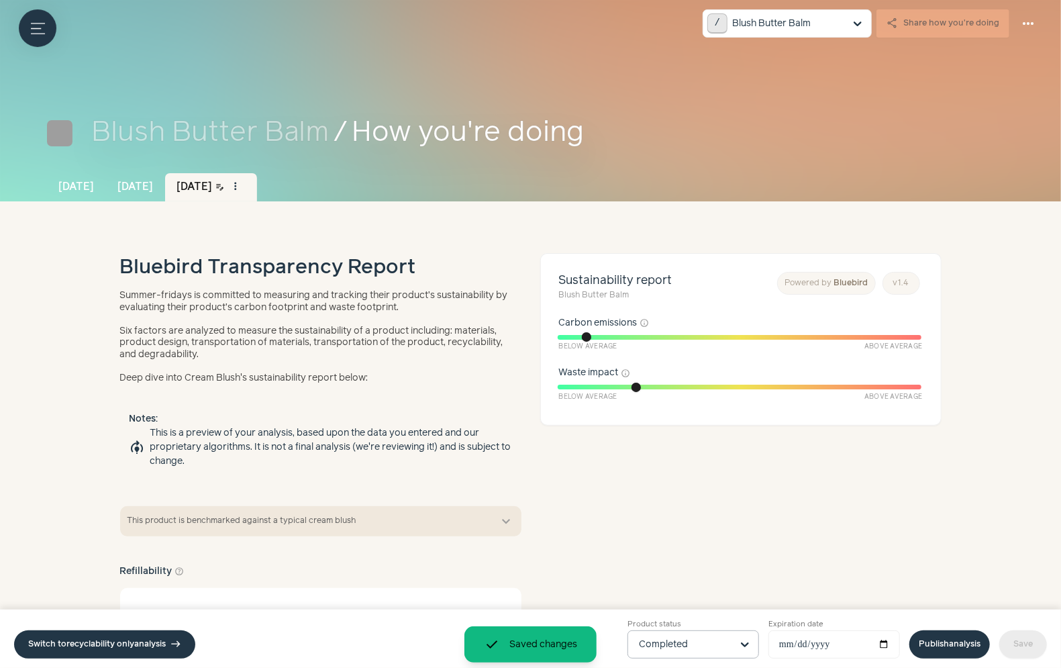
click at [951, 636] on link "Publish analysis" at bounding box center [949, 644] width 81 height 28
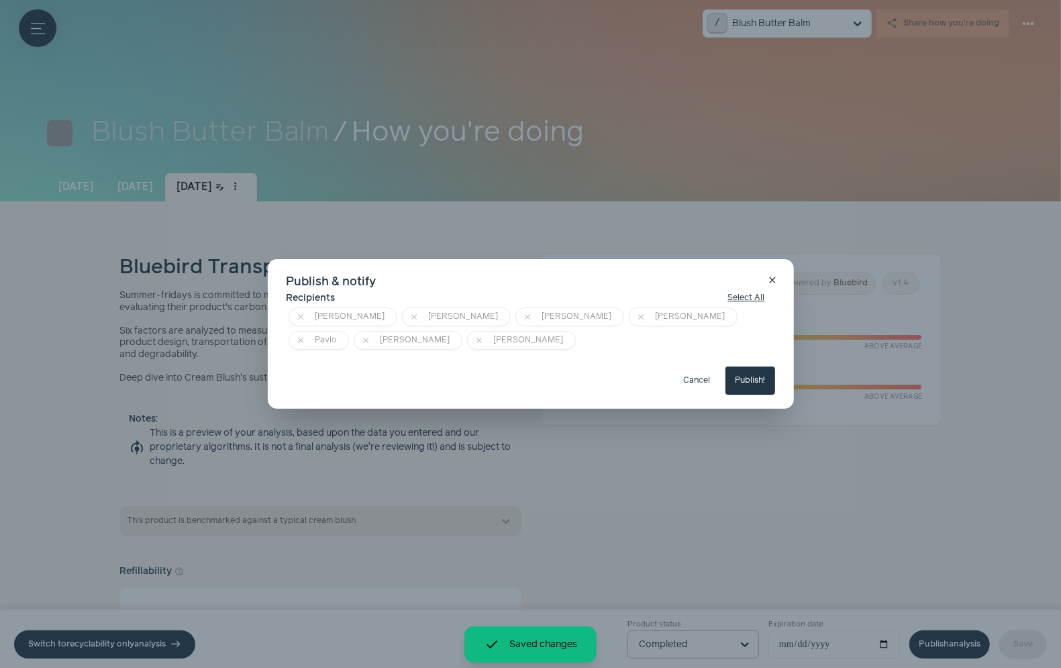
click at [742, 374] on button "Publish!" at bounding box center [750, 380] width 50 height 28
type input "**********"
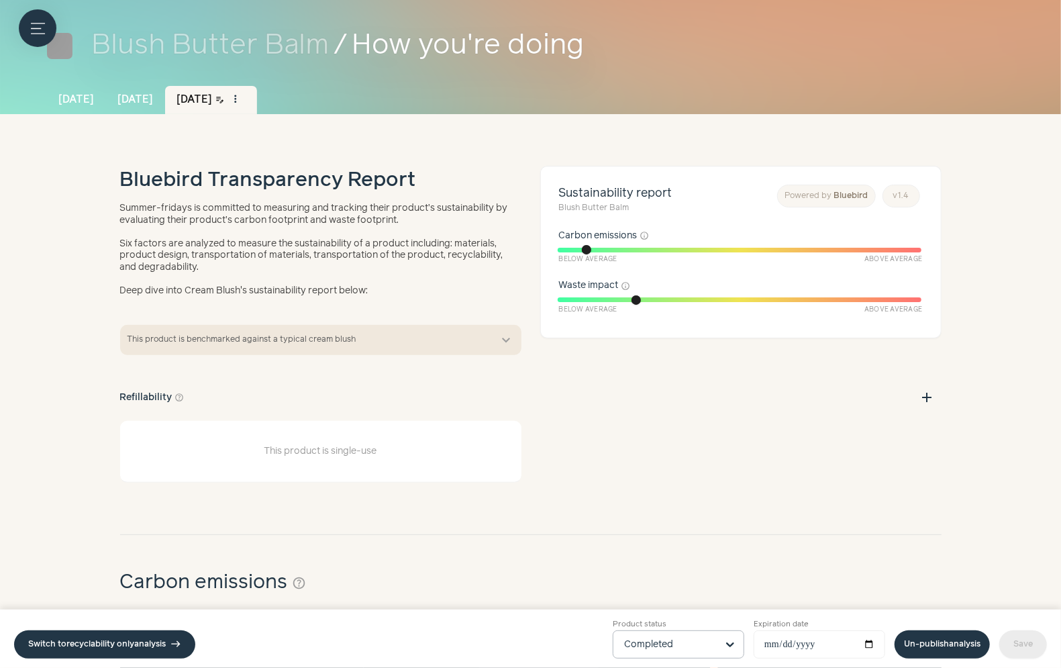
scroll to position [79, 0]
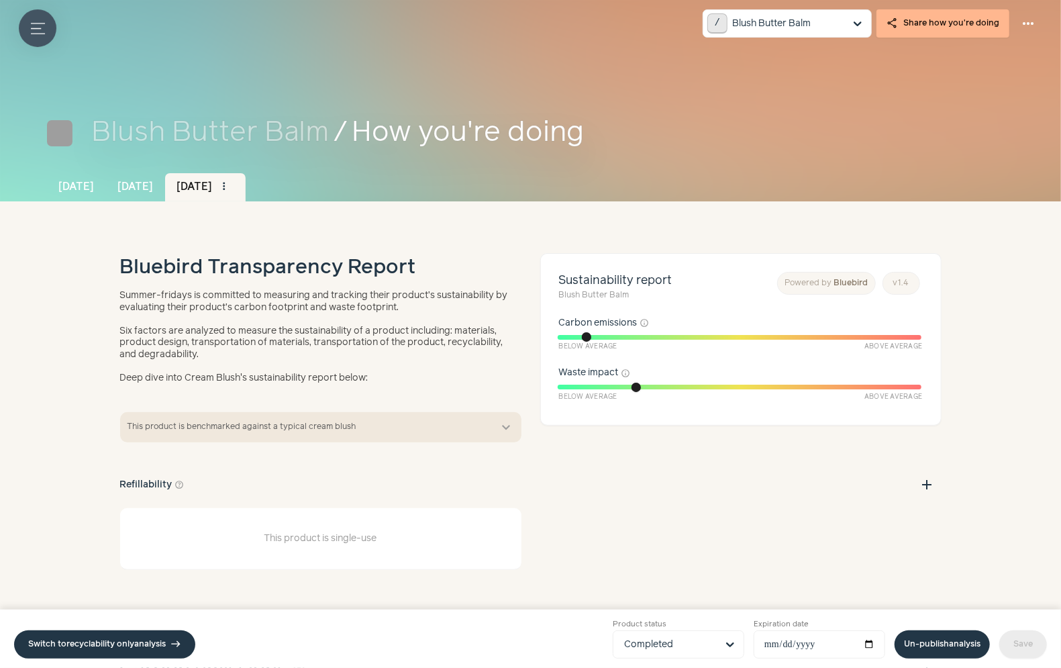
click at [28, 26] on button "Menu button" at bounding box center [38, 28] width 38 height 38
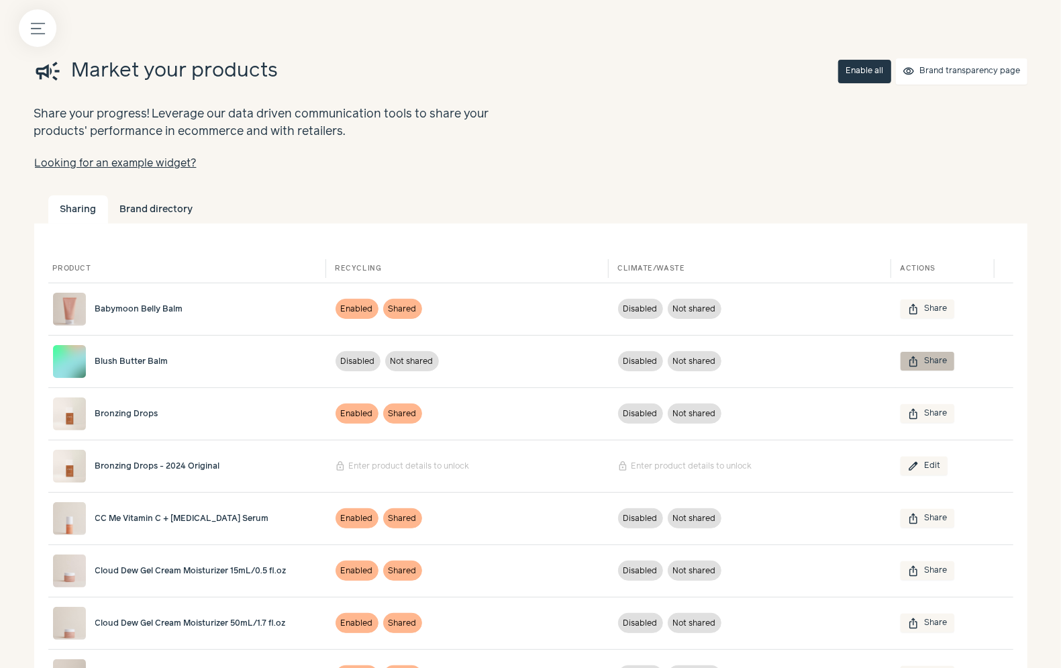
click at [924, 363] on button "ios_share Share" at bounding box center [928, 361] width 54 height 19
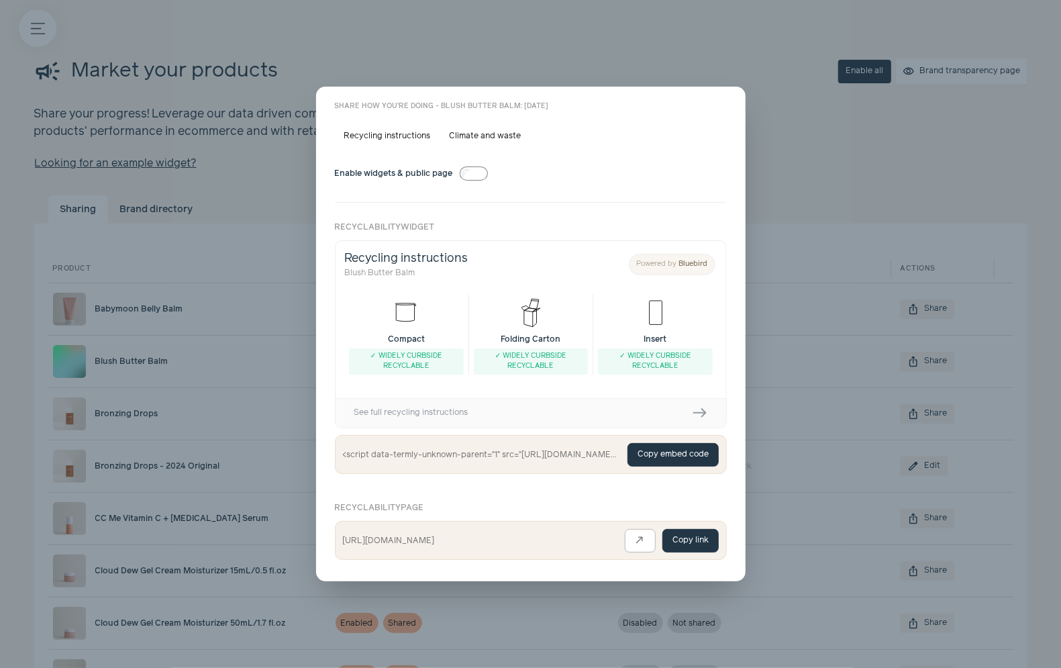
click at [721, 113] on span "close" at bounding box center [724, 108] width 11 height 11
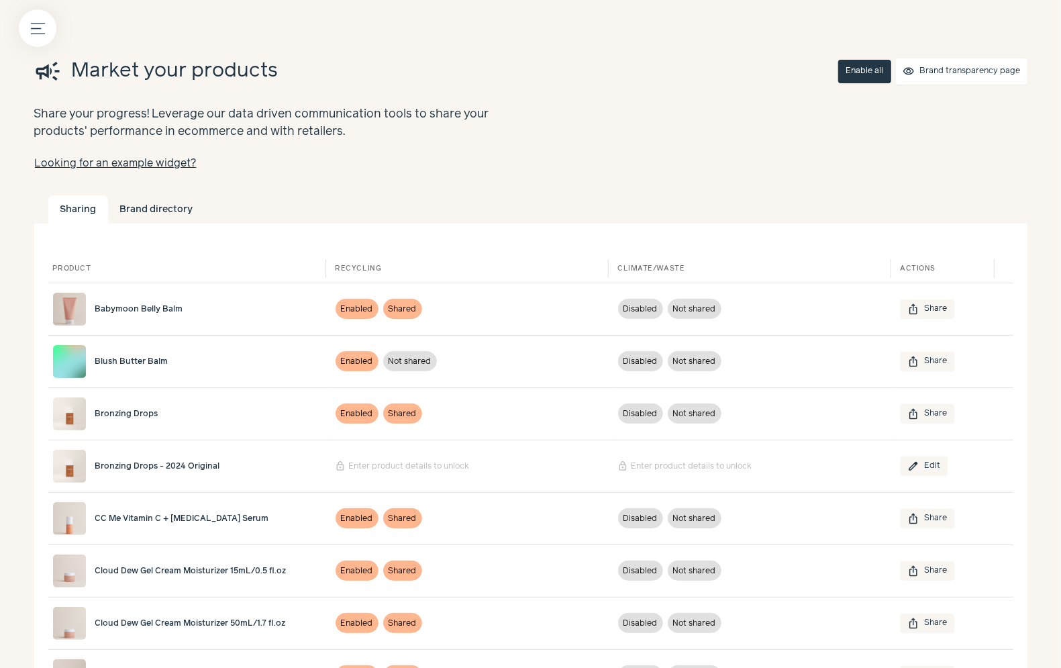
click at [139, 359] on span "Blush Butter Balm" at bounding box center [131, 362] width 73 height 12
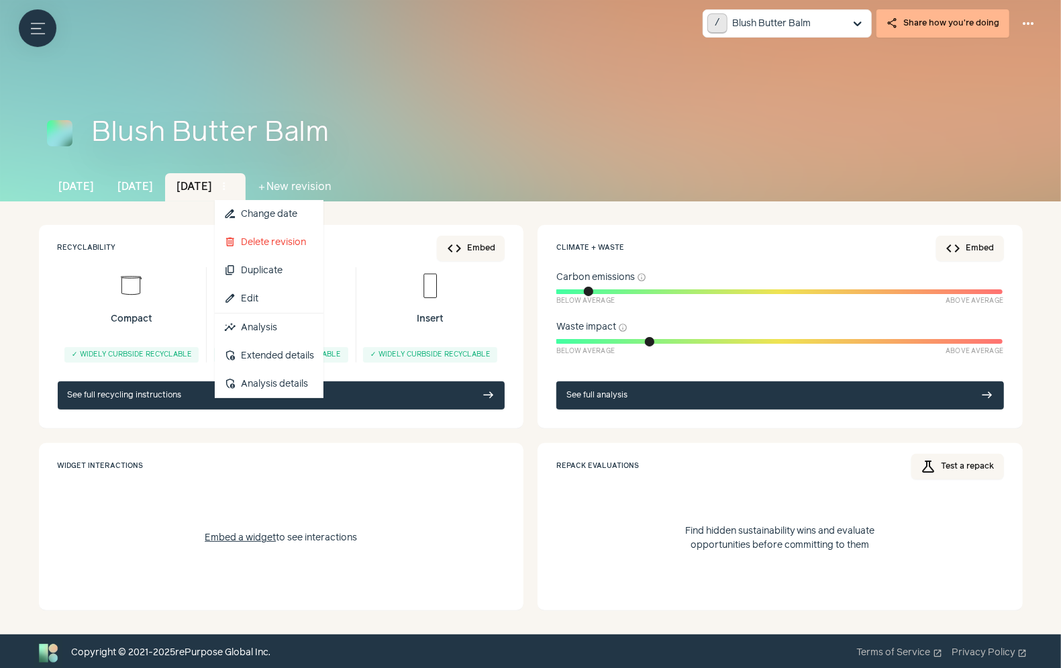
click at [234, 191] on button "more_vert" at bounding box center [224, 186] width 19 height 19
click at [293, 298] on link "edit Edit" at bounding box center [269, 299] width 109 height 28
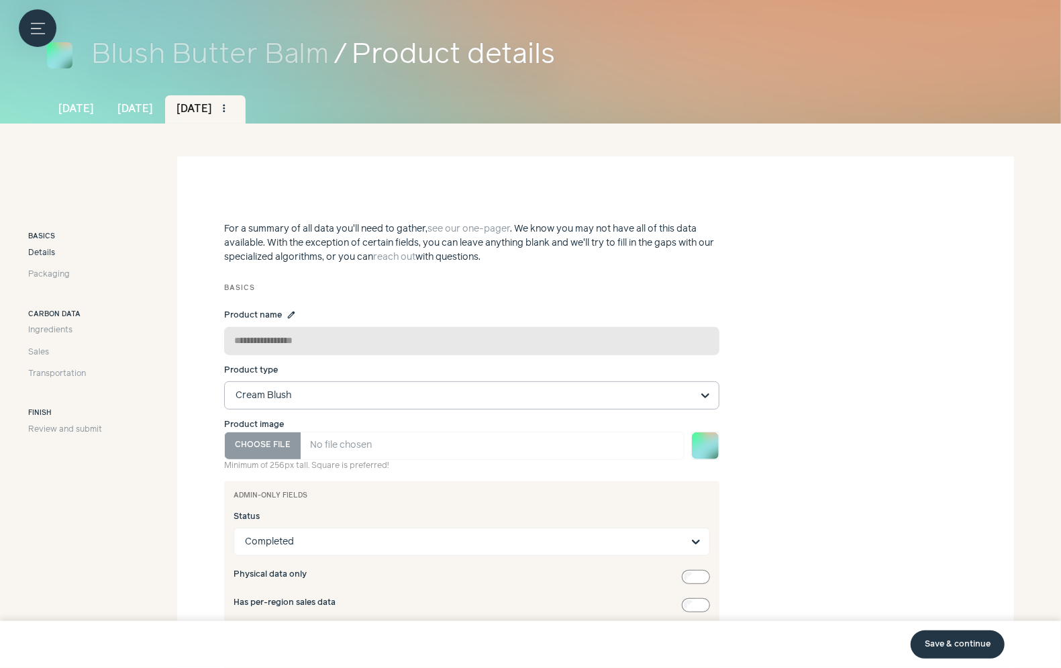
scroll to position [84, 0]
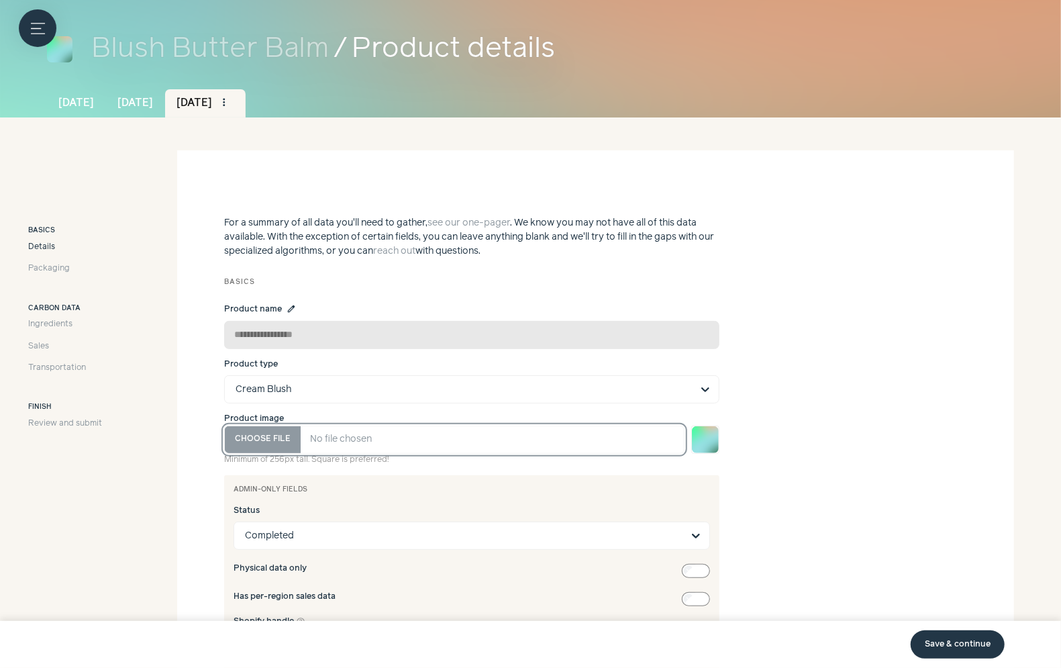
click at [285, 430] on input "Product image" at bounding box center [454, 439] width 460 height 28
click at [289, 442] on input "Product image" at bounding box center [454, 439] width 460 height 28
type input "**********"
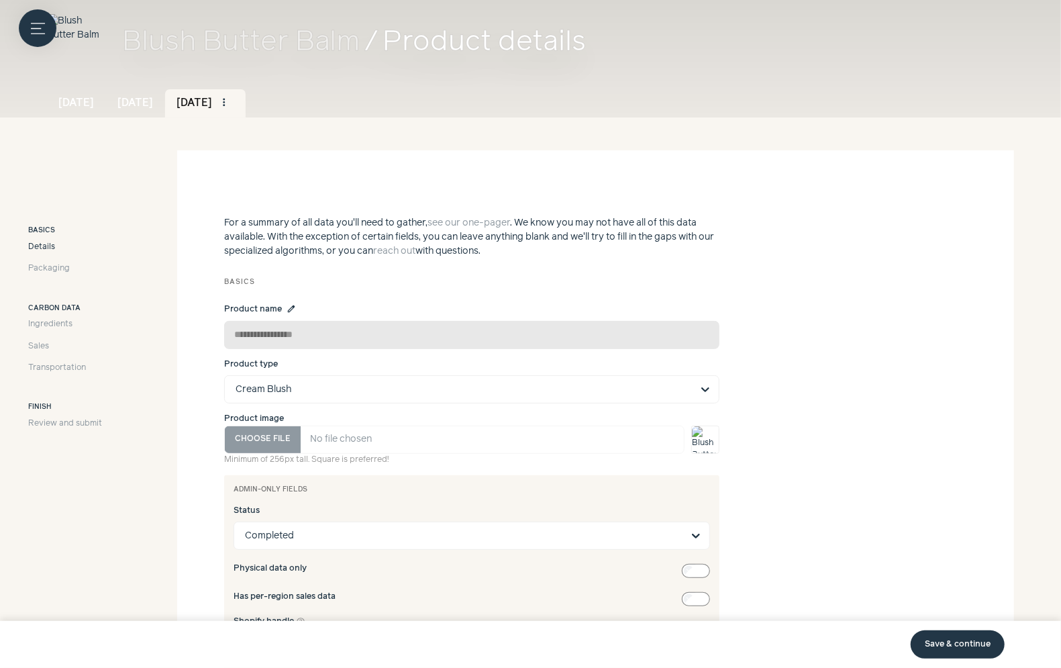
click at [947, 631] on link "Save & continue" at bounding box center [958, 644] width 94 height 28
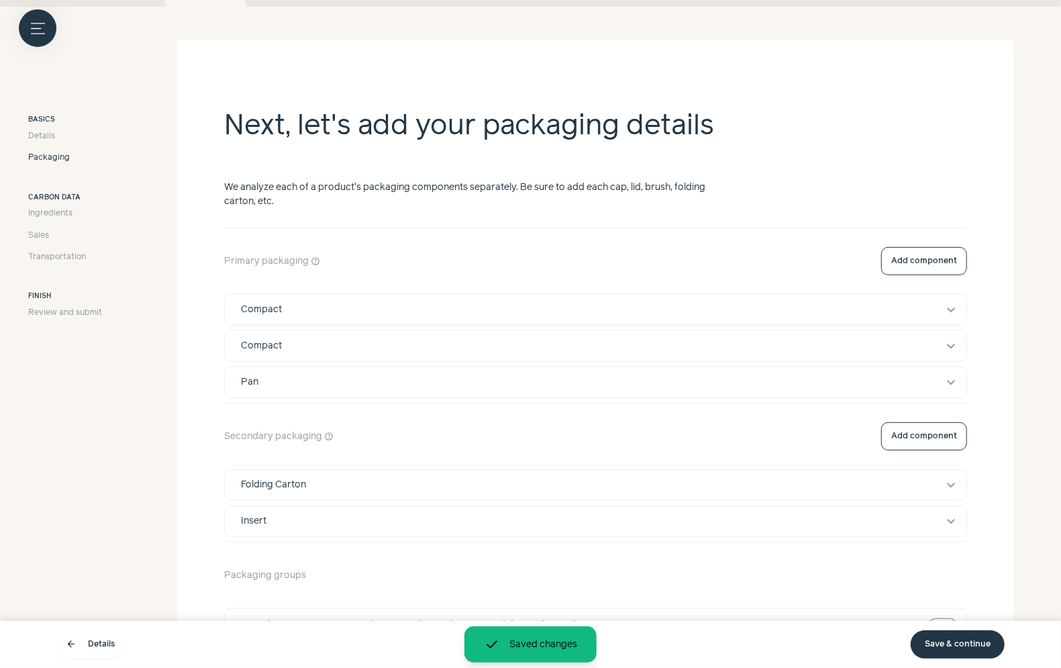
scroll to position [234, 0]
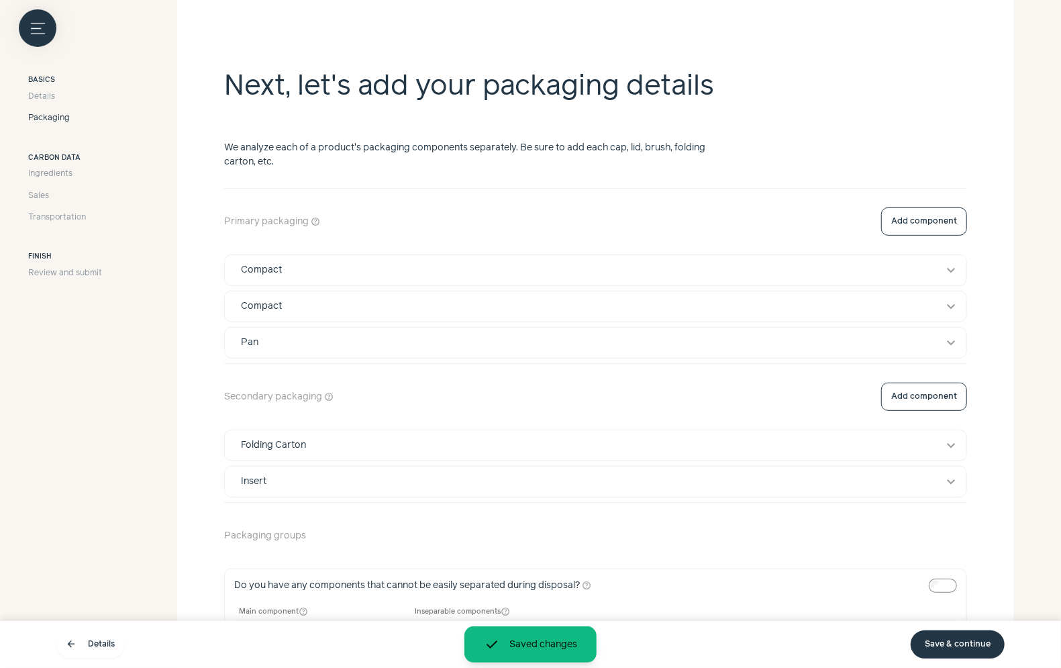
click at [960, 655] on link "Save & continue" at bounding box center [958, 644] width 94 height 28
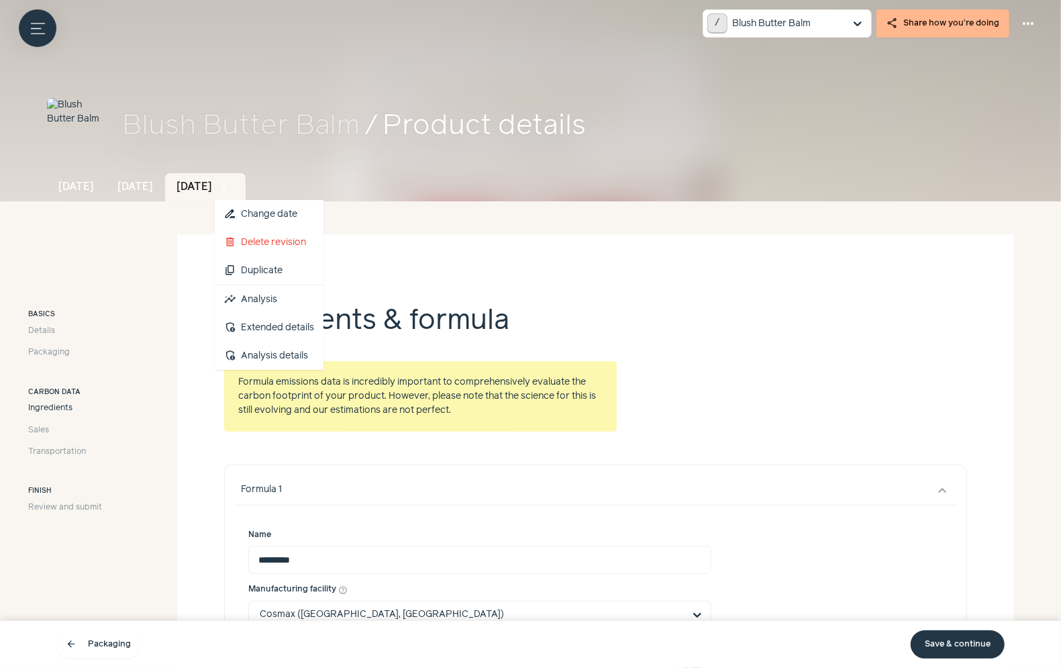
click at [230, 185] on span "more_vert" at bounding box center [224, 187] width 12 height 12
click at [314, 295] on link "insights Analysis" at bounding box center [269, 299] width 109 height 28
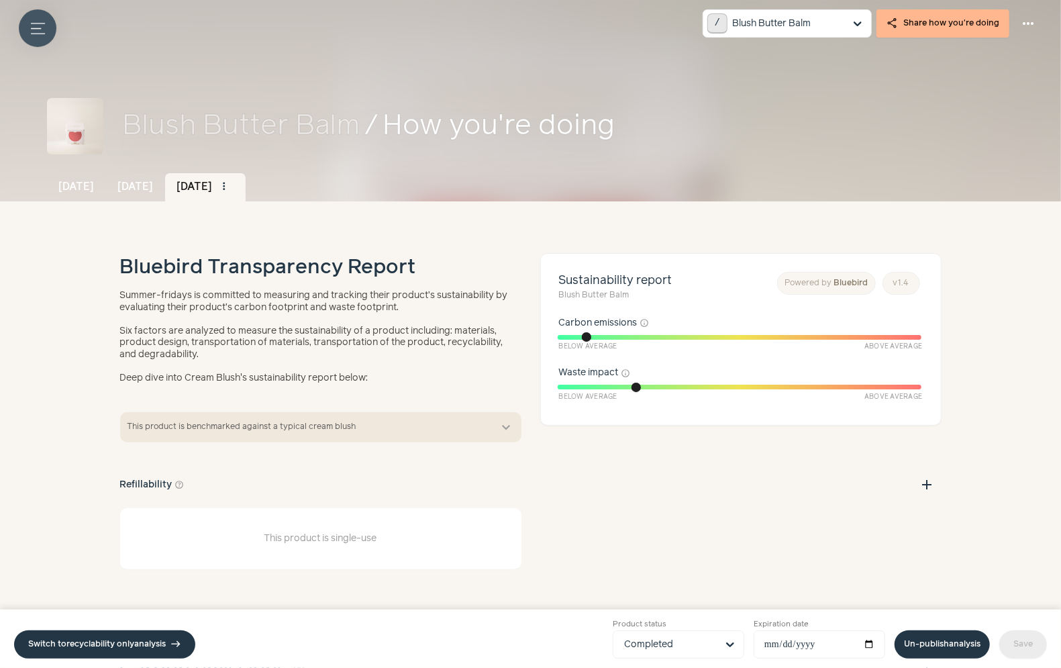
click at [42, 32] on icon "Menu button" at bounding box center [38, 28] width 14 height 14
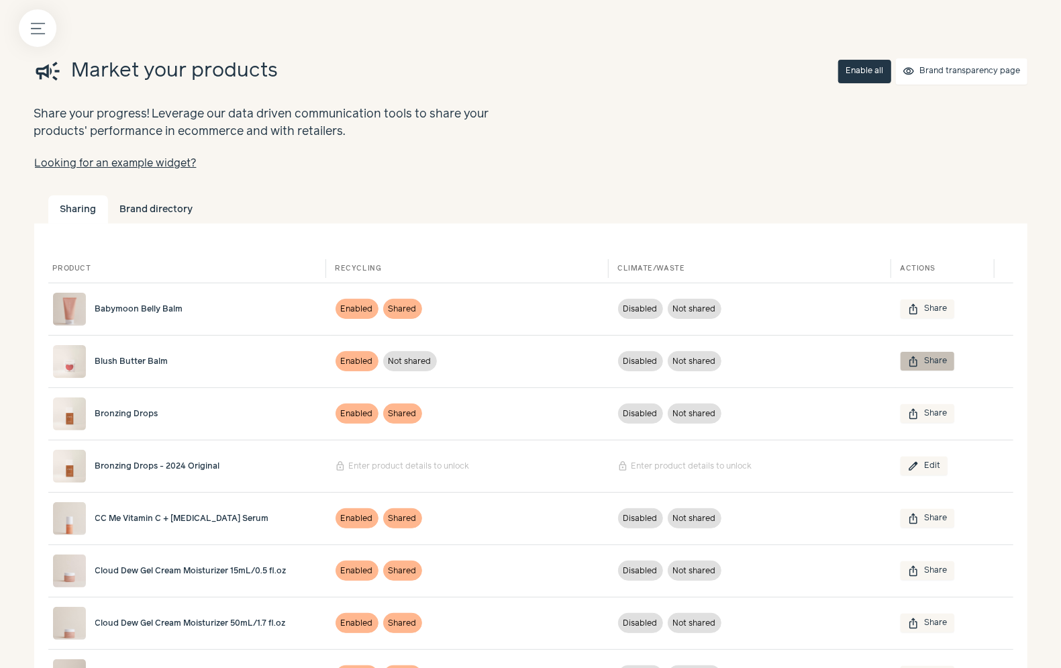
click at [929, 366] on button "ios_share Share" at bounding box center [928, 361] width 54 height 19
